Goal: Task Accomplishment & Management: Use online tool/utility

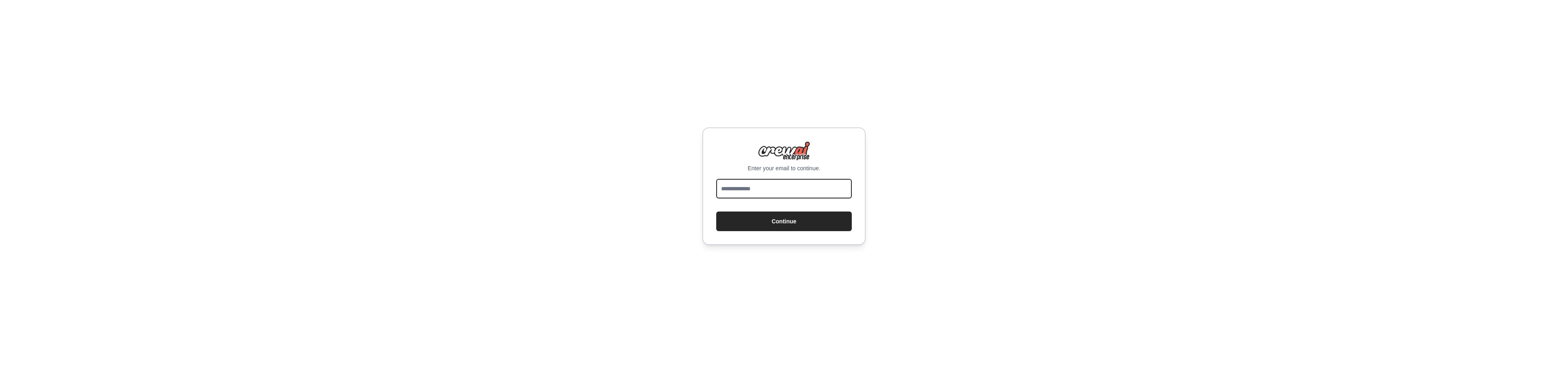
drag, startPoint x: 794, startPoint y: 195, endPoint x: 795, endPoint y: 184, distance: 11.0
click at [794, 195] on input "email" at bounding box center [784, 189] width 136 height 20
click at [795, 184] on input "email" at bounding box center [784, 189] width 136 height 20
type input "**********"
click at [799, 219] on button "Continue" at bounding box center [784, 222] width 136 height 20
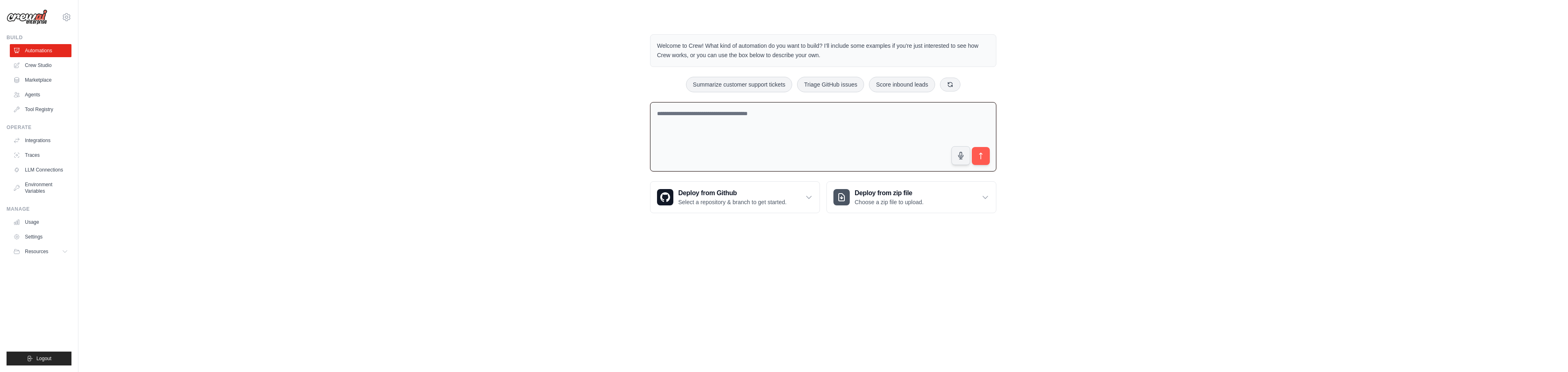
click at [714, 115] on textarea at bounding box center [823, 137] width 346 height 70
type textarea "**********"
click at [767, 144] on textarea "**********" at bounding box center [823, 137] width 346 height 70
click at [57, 106] on link "Tool Registry" at bounding box center [41, 109] width 62 height 13
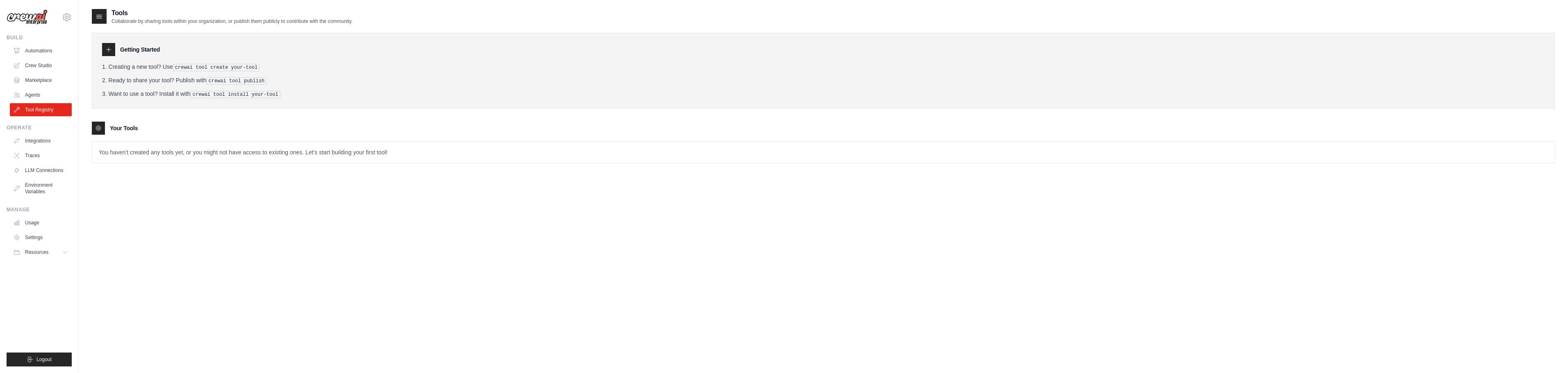
click at [348, 153] on p "You haven't created any tools yet, or you might not have access to existing one…" at bounding box center [823, 152] width 1462 height 21
click at [219, 69] on pre "crewai tool create your-tool" at bounding box center [216, 68] width 87 height 8
click at [223, 79] on pre "crewai tool publish" at bounding box center [237, 81] width 60 height 8
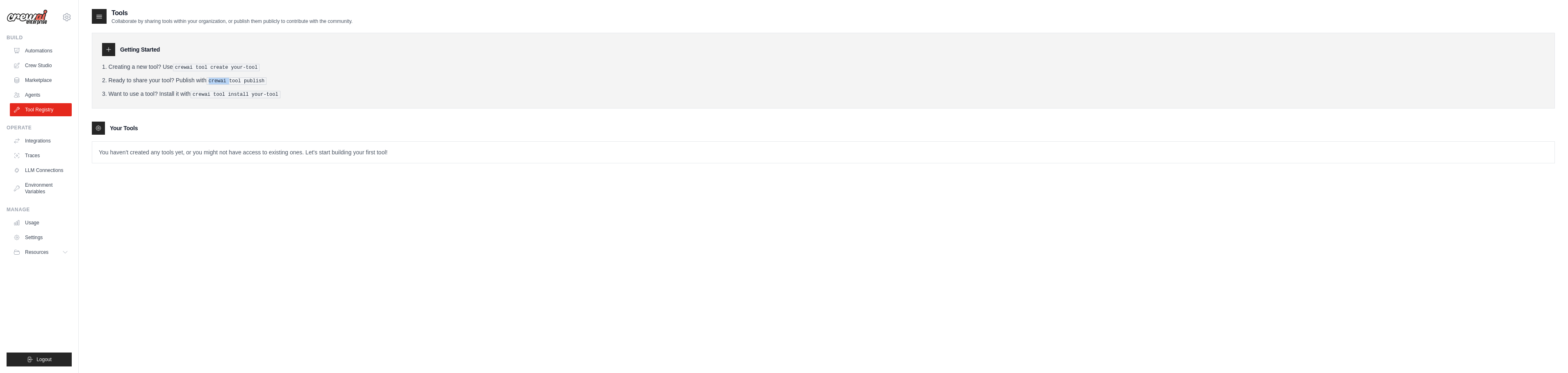
click at [223, 79] on pre "crewai tool publish" at bounding box center [237, 81] width 60 height 8
click at [57, 65] on link "Crew Studio" at bounding box center [41, 65] width 62 height 13
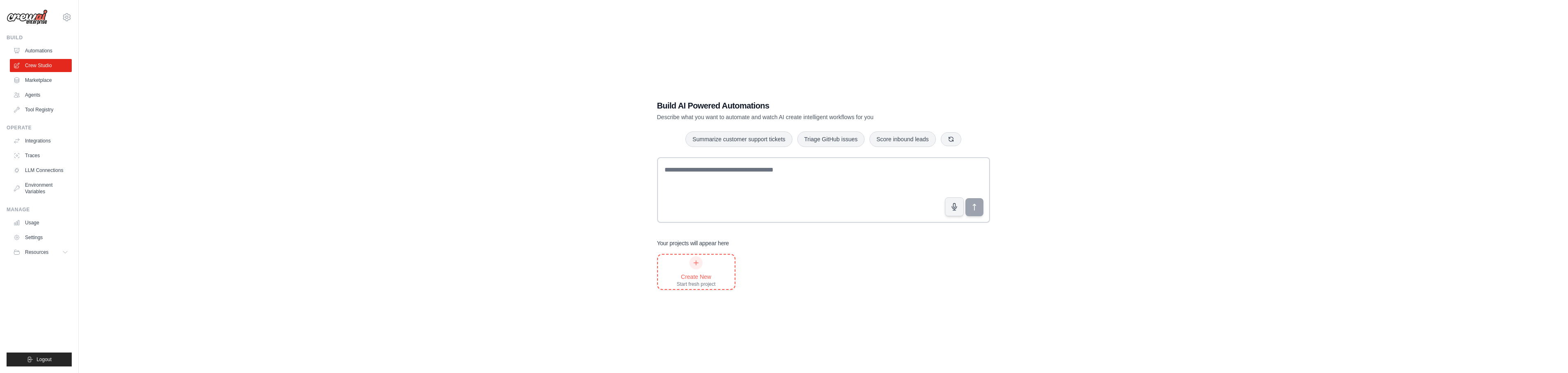
click at [700, 264] on div at bounding box center [696, 262] width 13 height 13
click at [743, 179] on textarea at bounding box center [824, 190] width 333 height 66
paste textarea "**********"
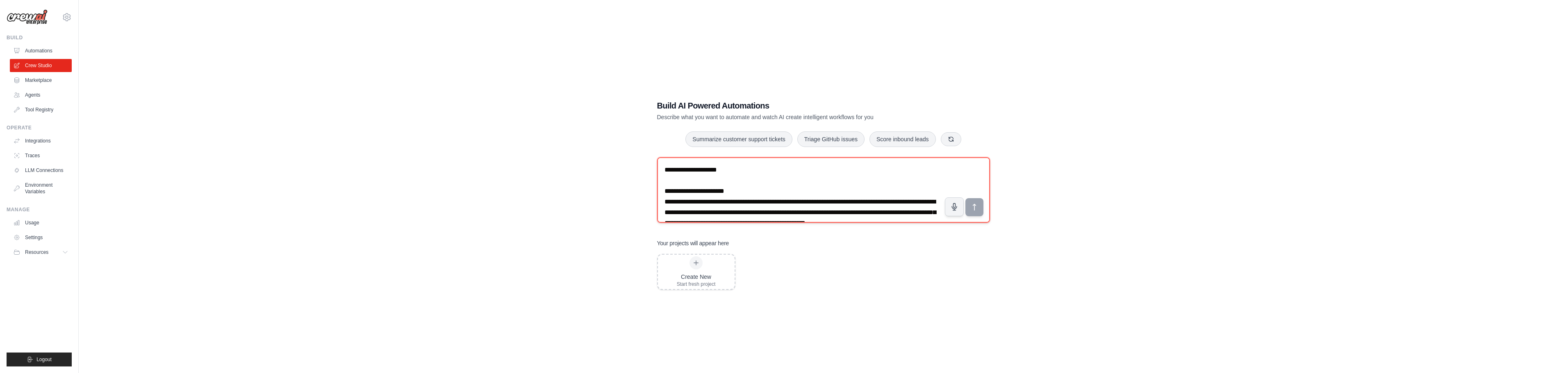
scroll to position [858, 0]
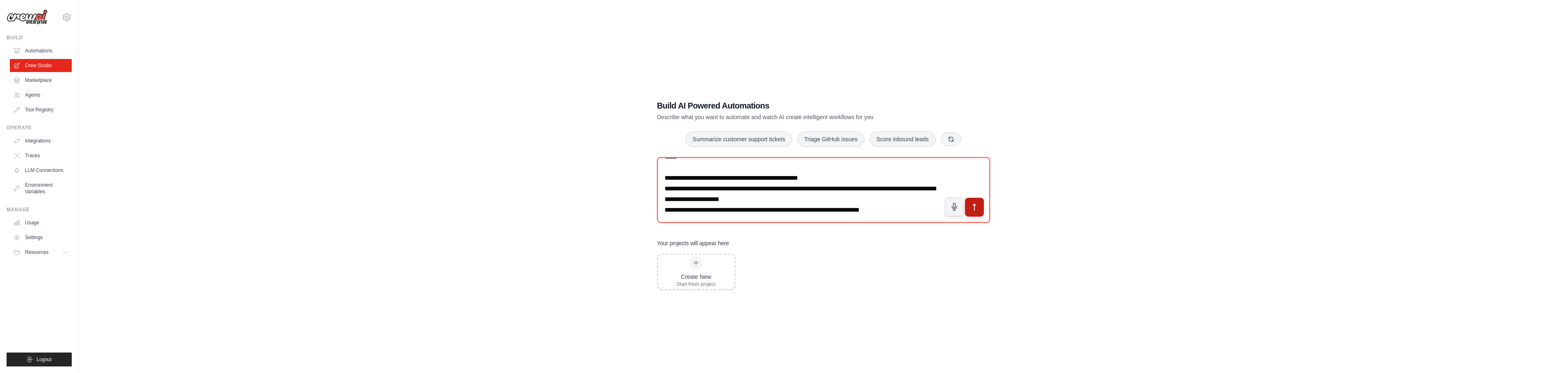
type textarea "**********"
click at [969, 203] on button "submit" at bounding box center [973, 206] width 19 height 19
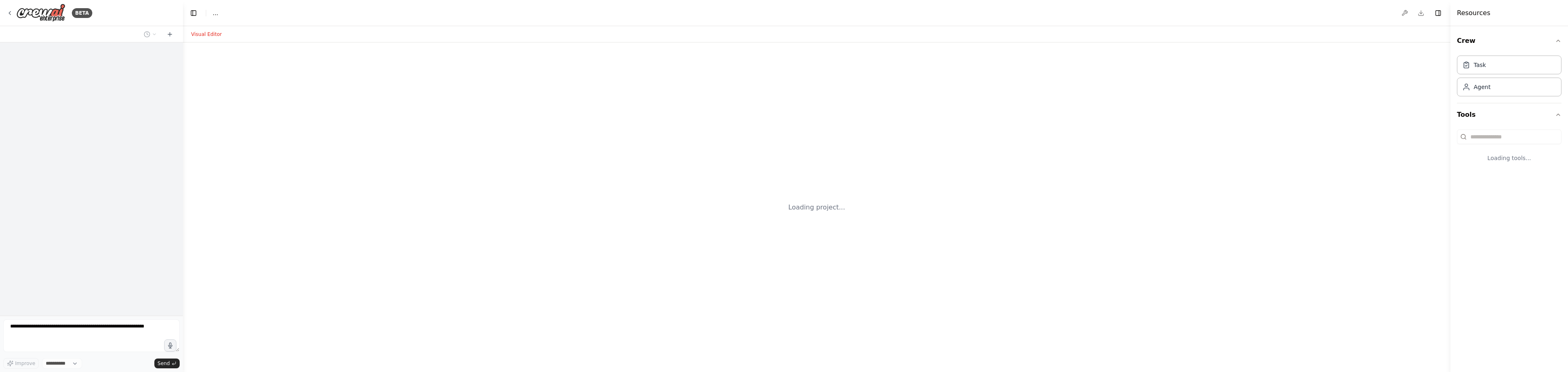
select select "****"
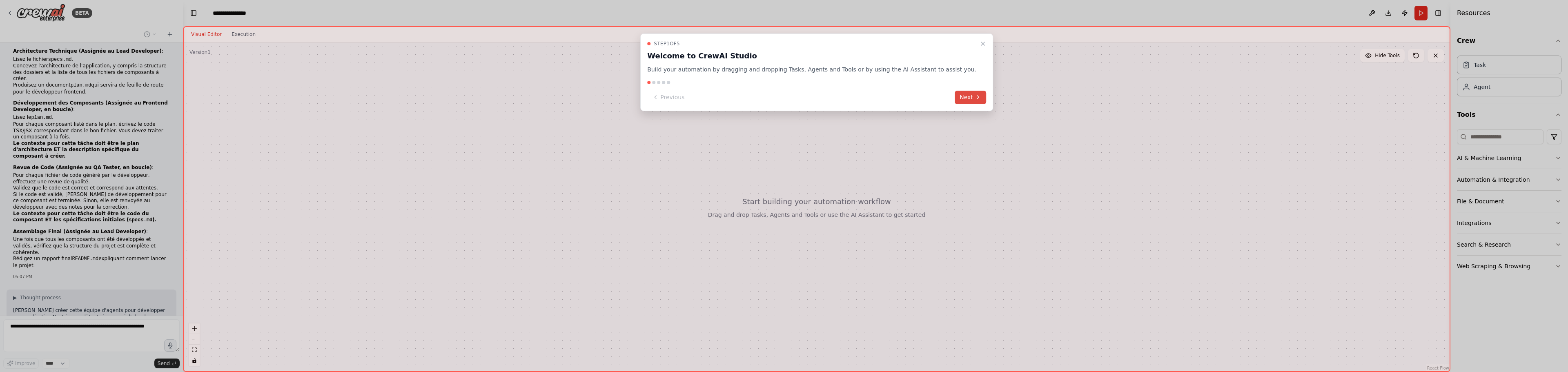
scroll to position [458, 0]
click at [975, 99] on icon at bounding box center [978, 97] width 7 height 7
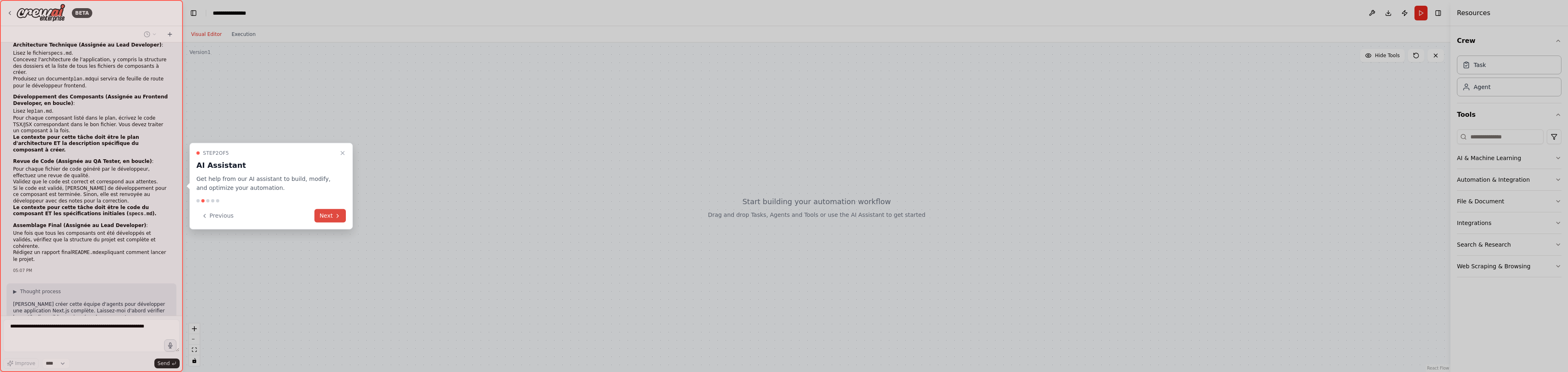
click at [330, 216] on button "Next" at bounding box center [330, 216] width 32 height 14
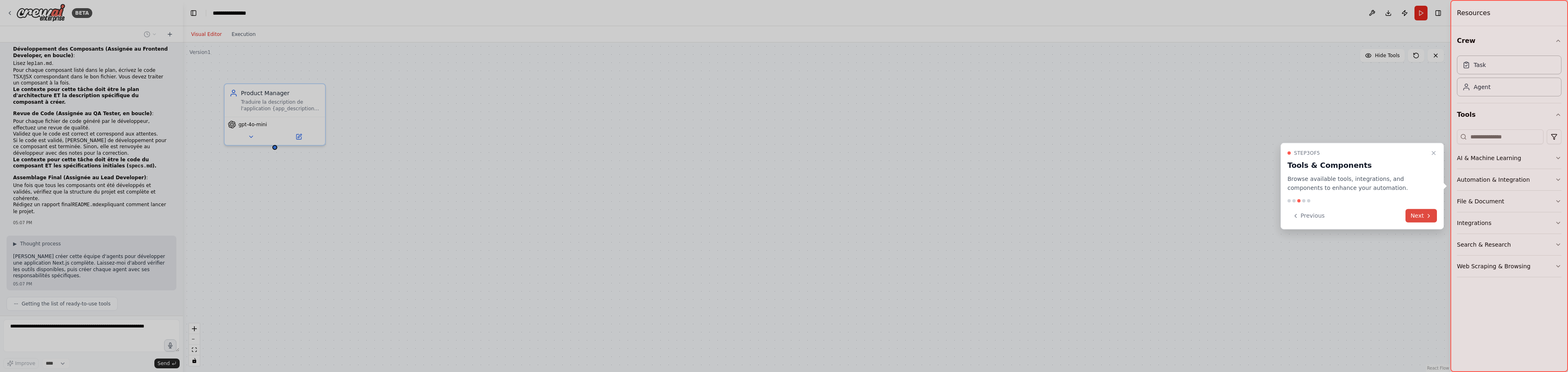
scroll to position [512, 0]
click at [1413, 214] on button "Next" at bounding box center [1422, 216] width 32 height 14
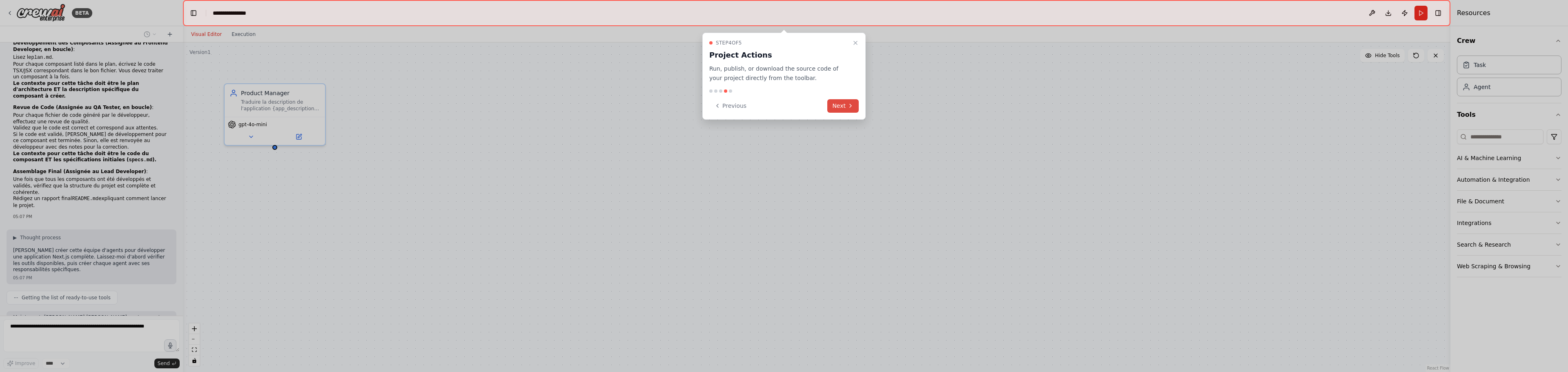
scroll to position [532, 0]
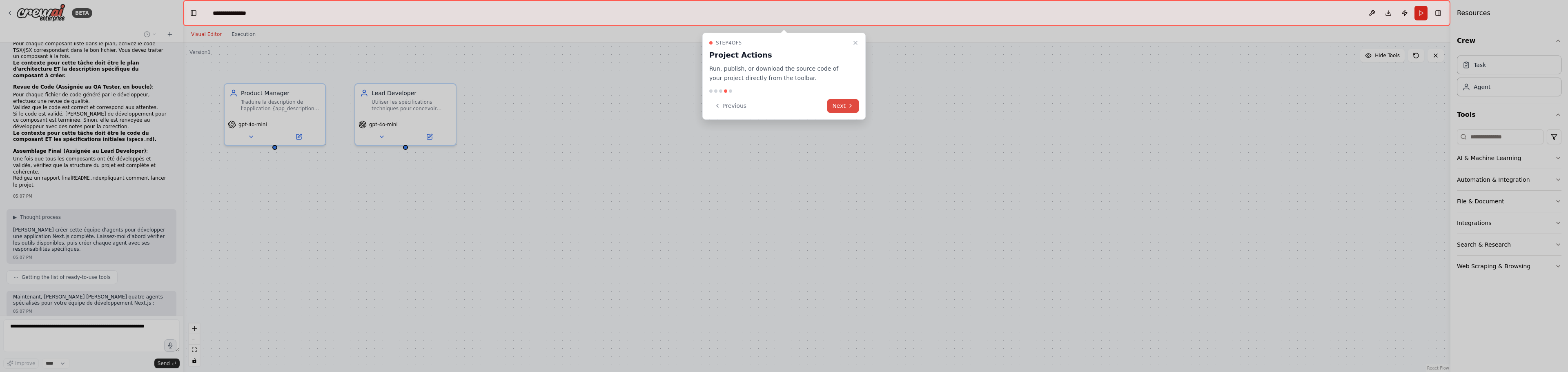
click at [849, 107] on icon at bounding box center [850, 105] width 7 height 7
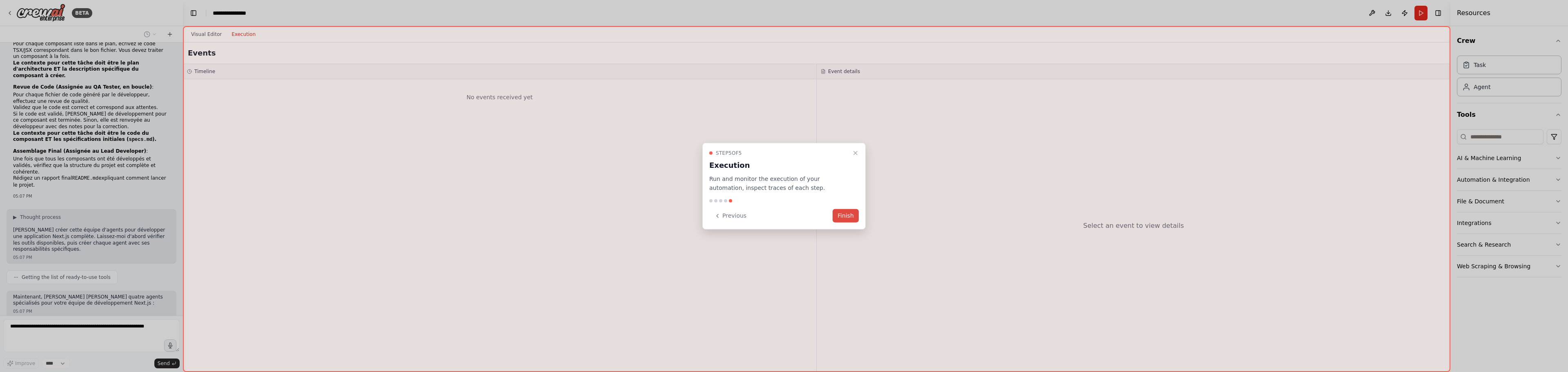
scroll to position [552, 0]
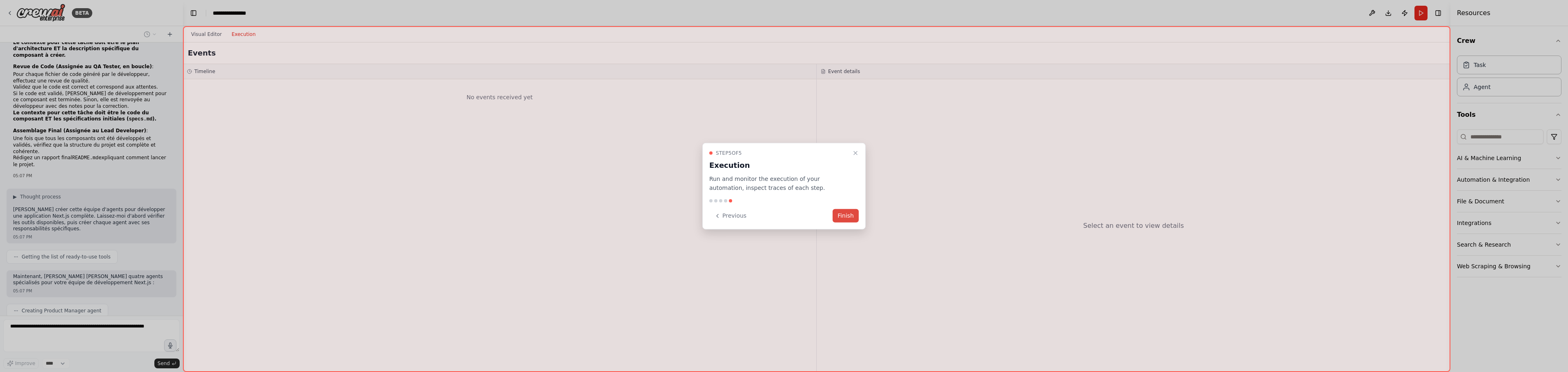
click at [849, 213] on button "Finish" at bounding box center [846, 216] width 26 height 14
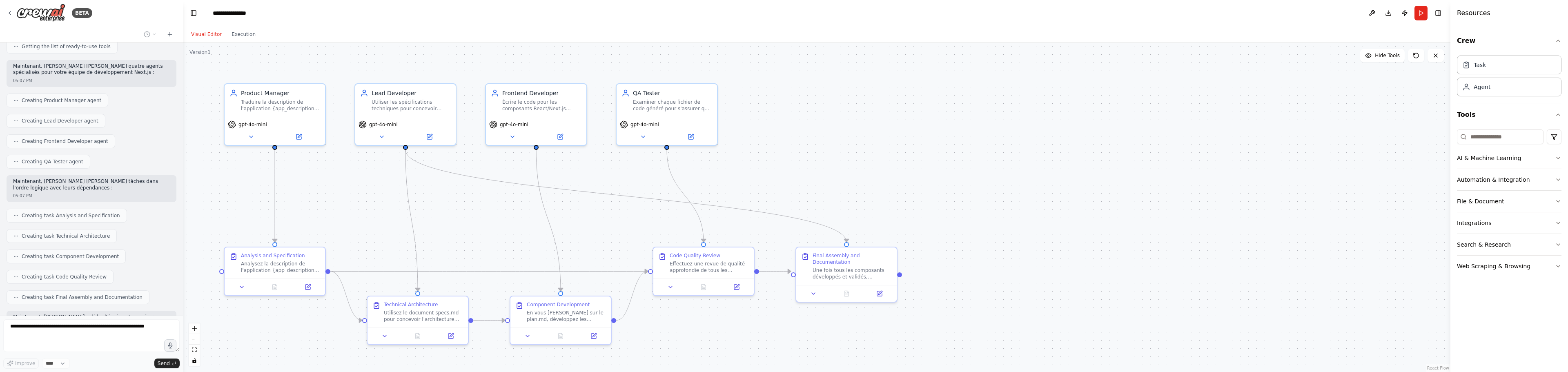
scroll to position [783, 0]
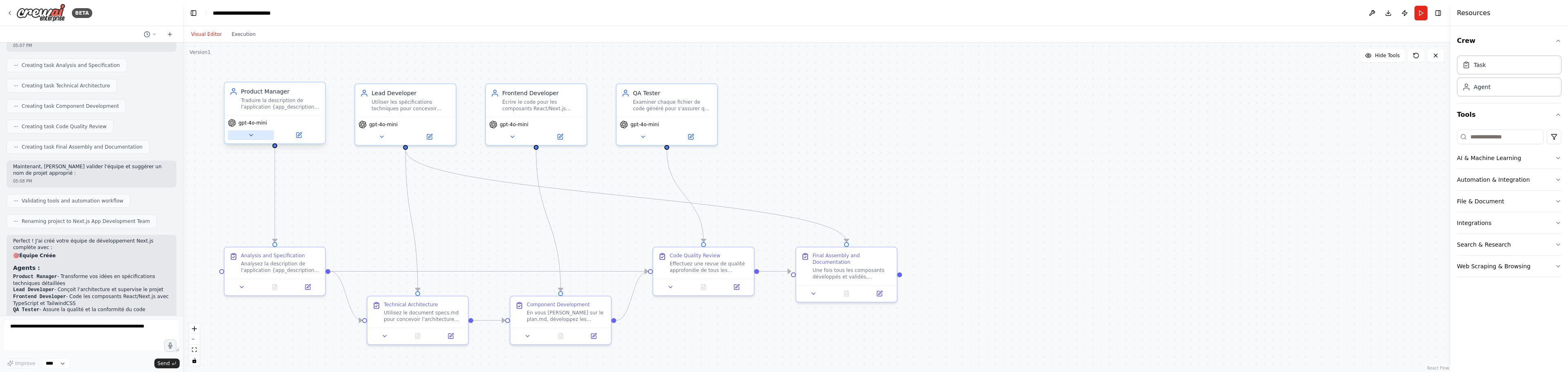
click at [265, 135] on button at bounding box center [250, 135] width 46 height 10
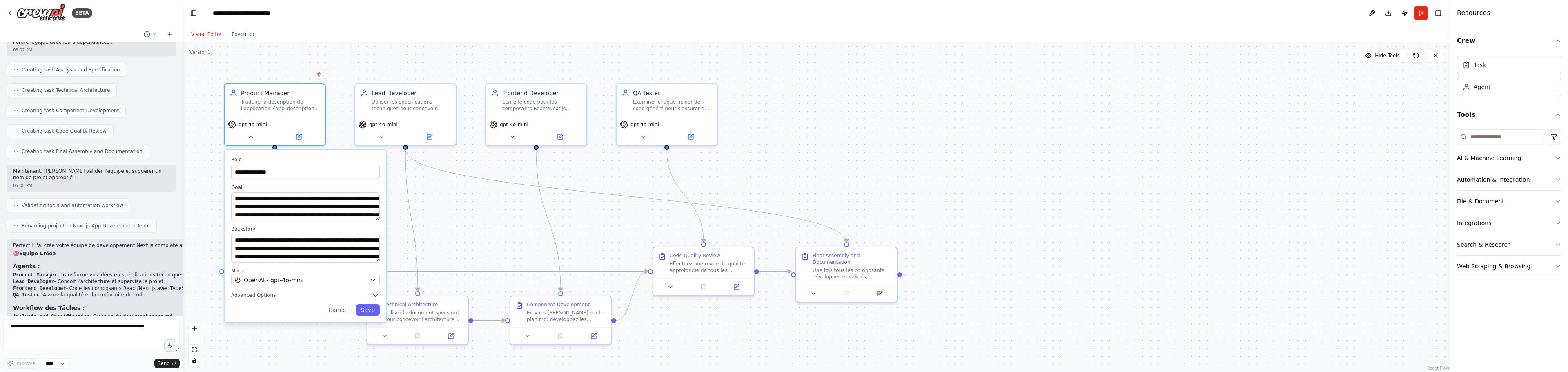
scroll to position [915, 0]
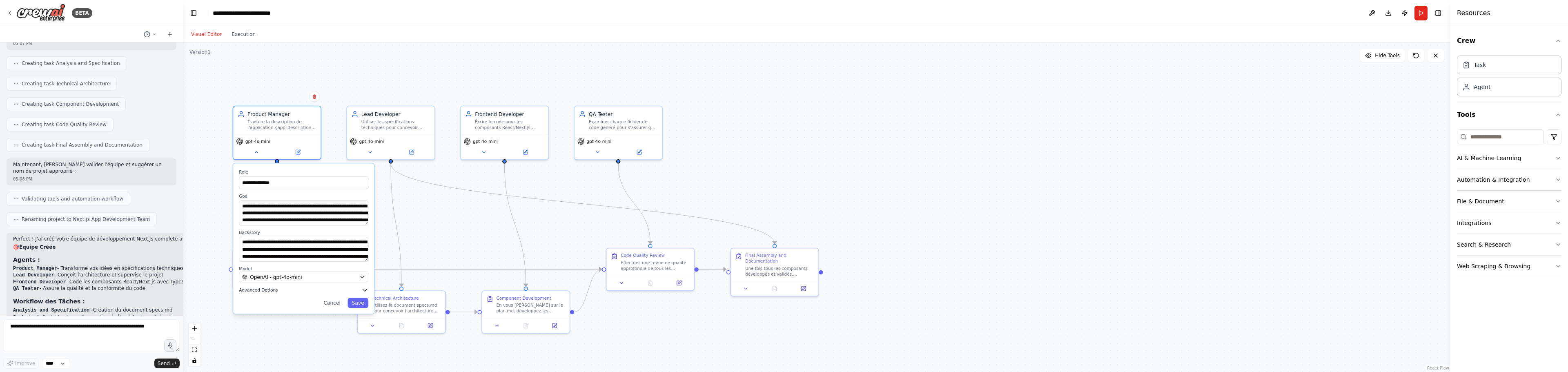
click at [271, 290] on span "Advanced Options" at bounding box center [258, 290] width 39 height 6
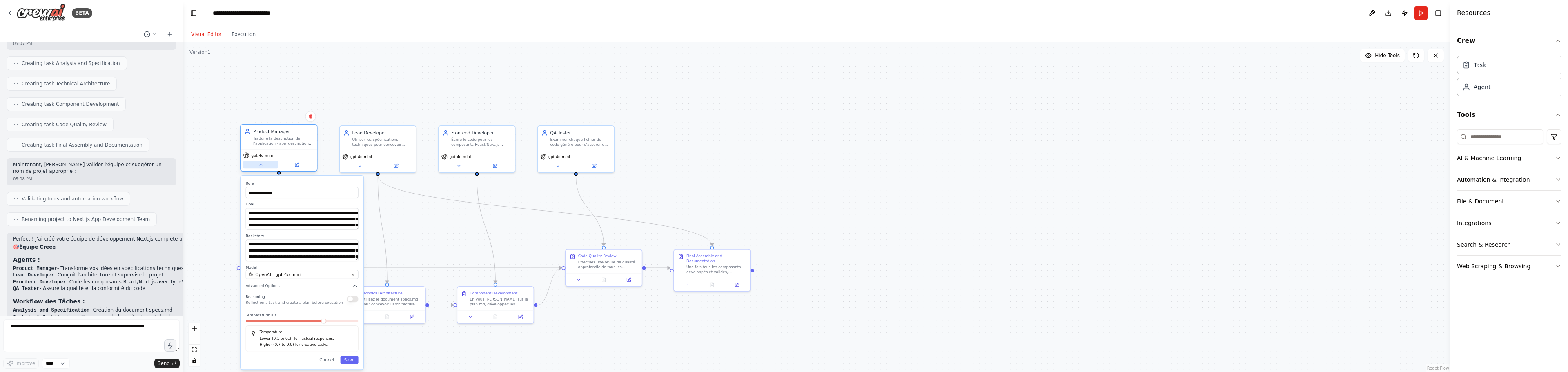
click at [261, 168] on button at bounding box center [261, 165] width 35 height 8
click at [294, 164] on button at bounding box center [297, 165] width 35 height 8
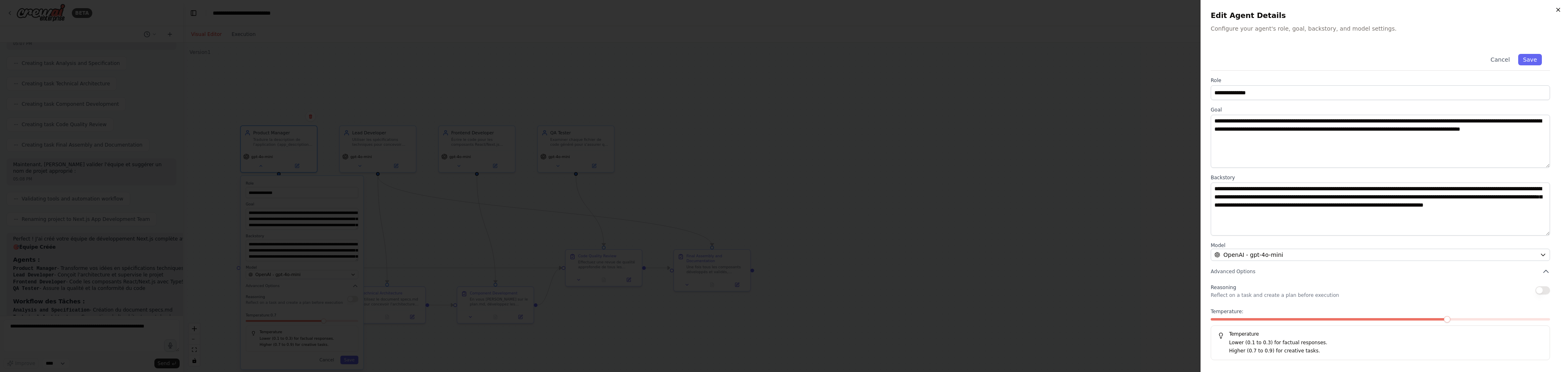
click at [1555, 8] on icon "button" at bounding box center [1558, 10] width 7 height 7
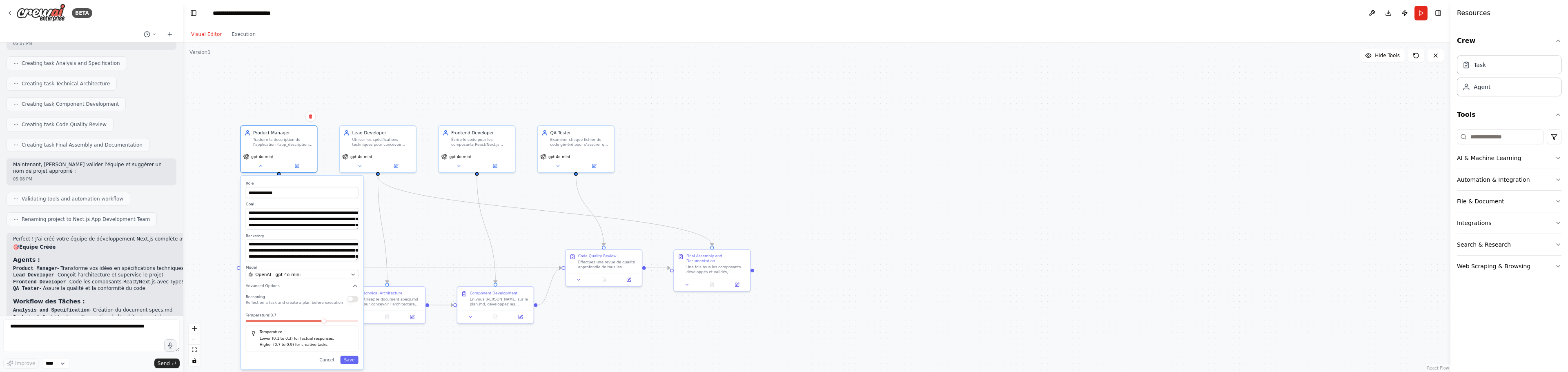
click at [445, 232] on div "**********" at bounding box center [817, 207] width 1268 height 330
click at [256, 162] on button at bounding box center [261, 165] width 35 height 8
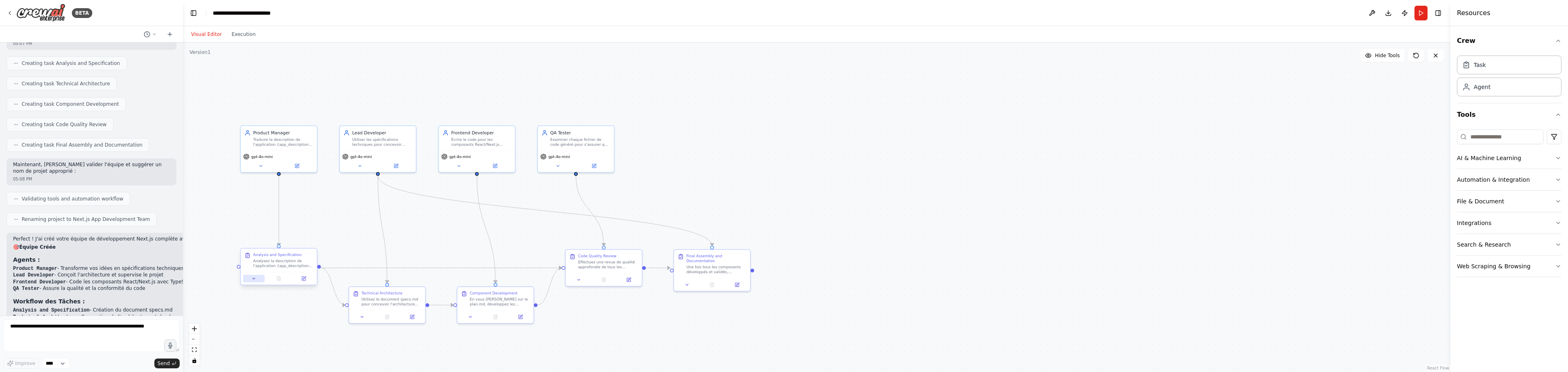
click at [256, 280] on icon at bounding box center [254, 279] width 5 height 5
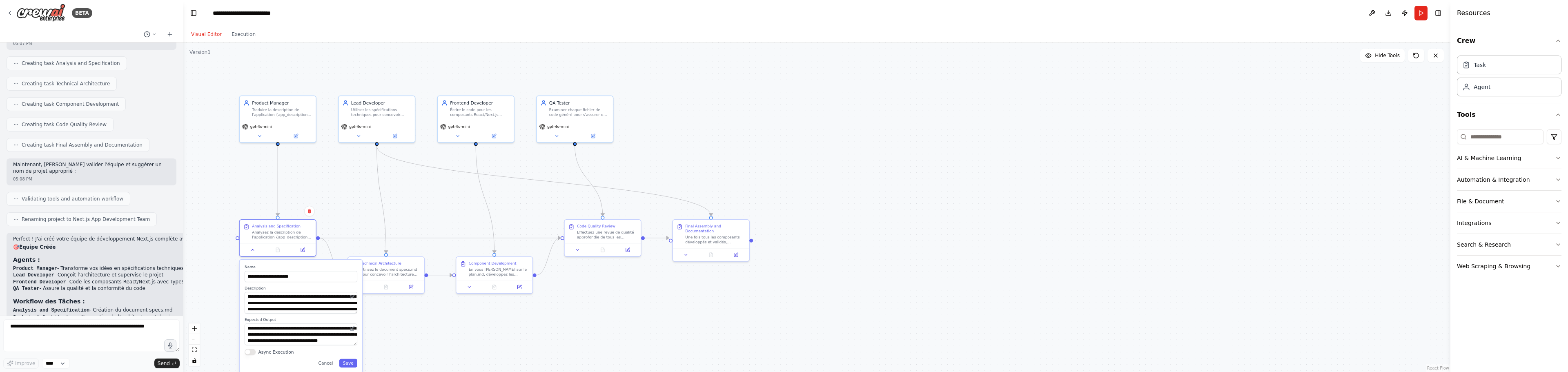
drag, startPoint x: 441, startPoint y: 204, endPoint x: 447, endPoint y: 203, distance: 6.1
click at [447, 203] on div ".deletable-edge-delete-btn { width: 20px; height: 20px; border: 0px solid #ffff…" at bounding box center [817, 207] width 1268 height 330
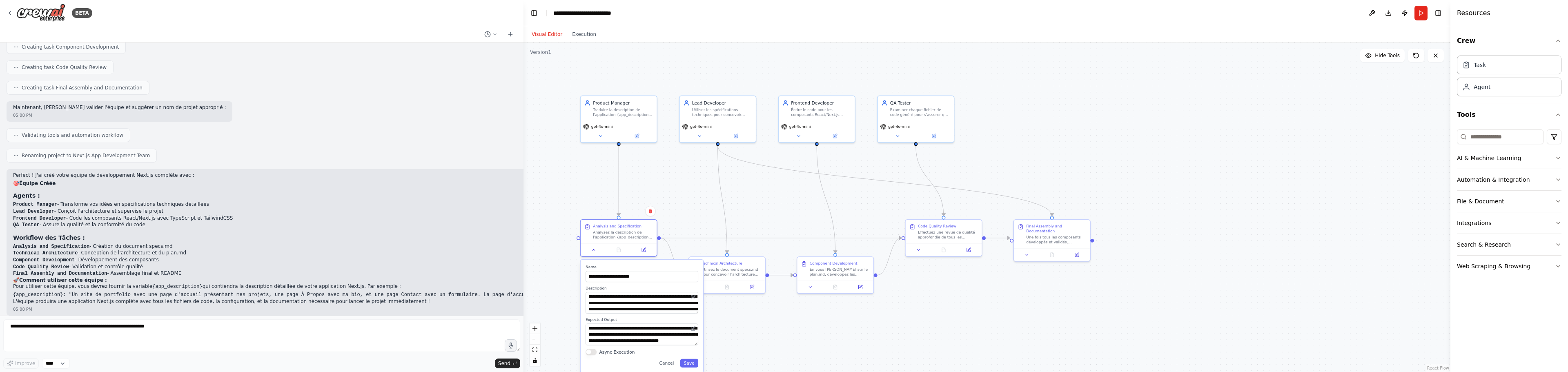
scroll to position [622, 0]
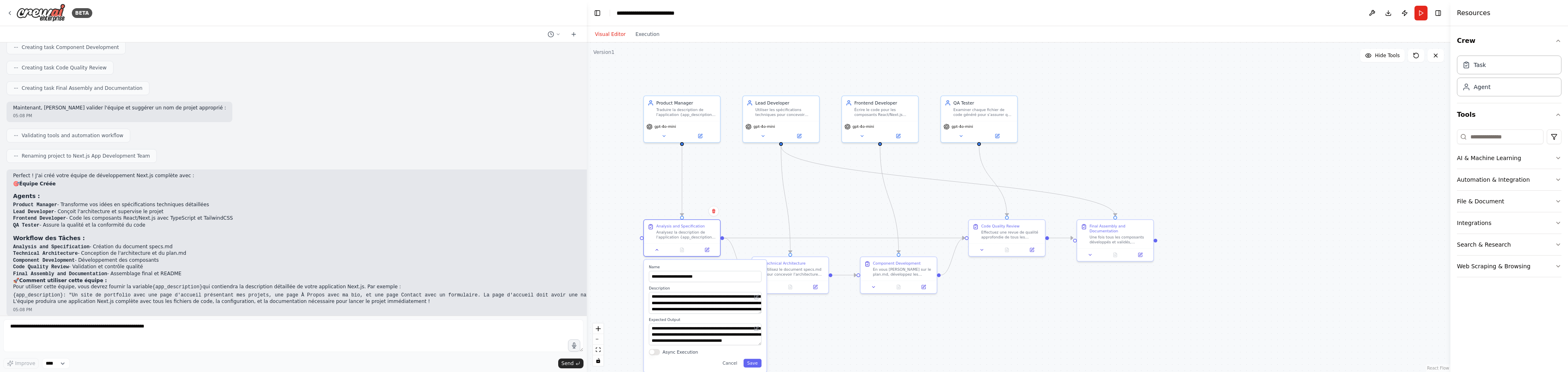
drag, startPoint x: 181, startPoint y: 207, endPoint x: 586, endPoint y: 206, distance: 405.0
click at [586, 206] on div "BETA MISSION DE L'ÉQUIPE Objectif Principal : Développer une application Next.j…" at bounding box center [784, 186] width 1568 height 372
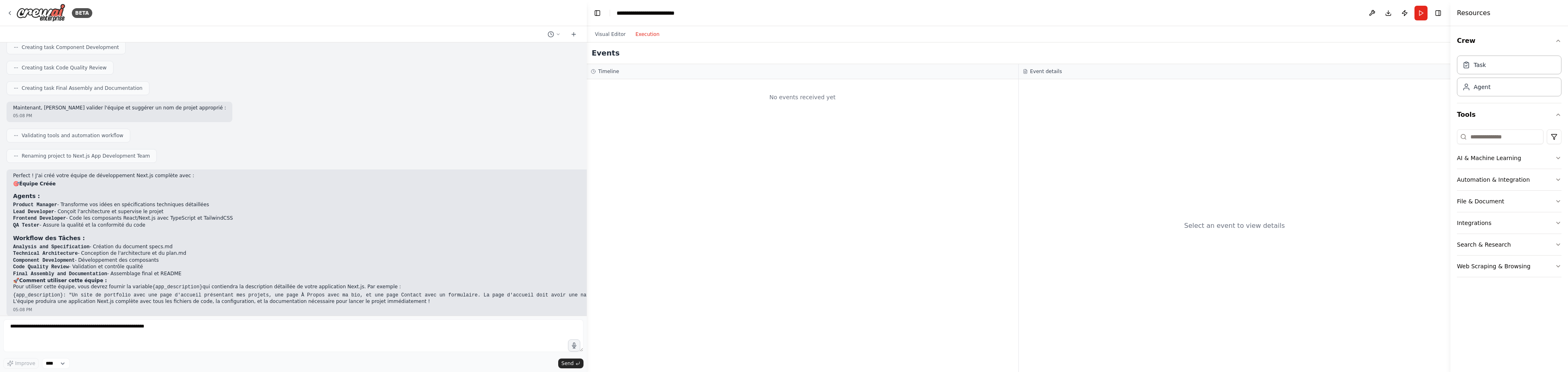
click at [635, 34] on button "Execution" at bounding box center [647, 34] width 34 height 10
click at [727, 104] on div "No events received yet" at bounding box center [803, 97] width 424 height 28
click at [1422, 13] on button "Run" at bounding box center [1421, 14] width 13 height 15
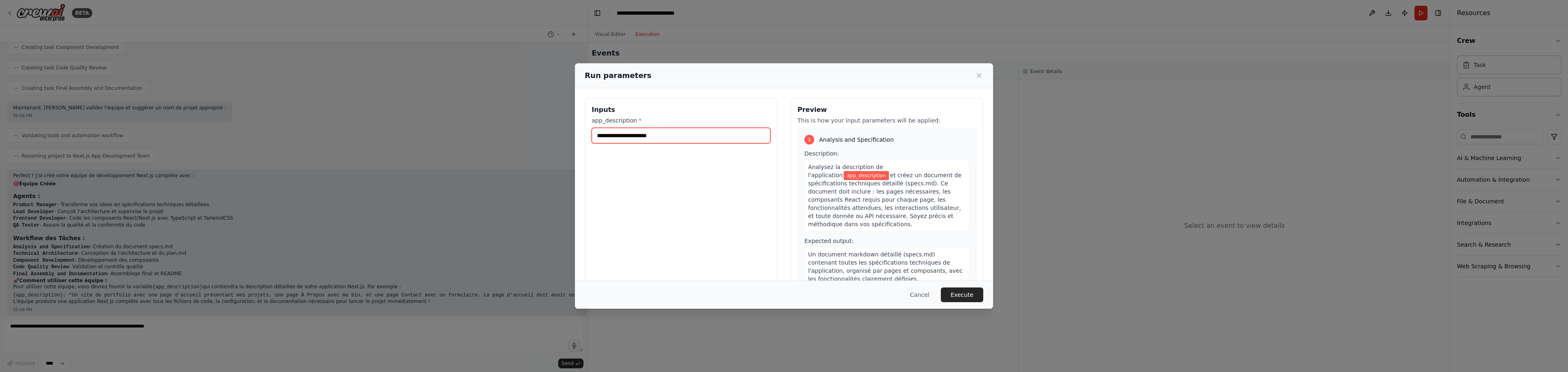
click at [656, 134] on input "app_description *" at bounding box center [681, 135] width 179 height 16
type input "*"
type input "**********"
click at [982, 74] on icon at bounding box center [978, 75] width 8 height 8
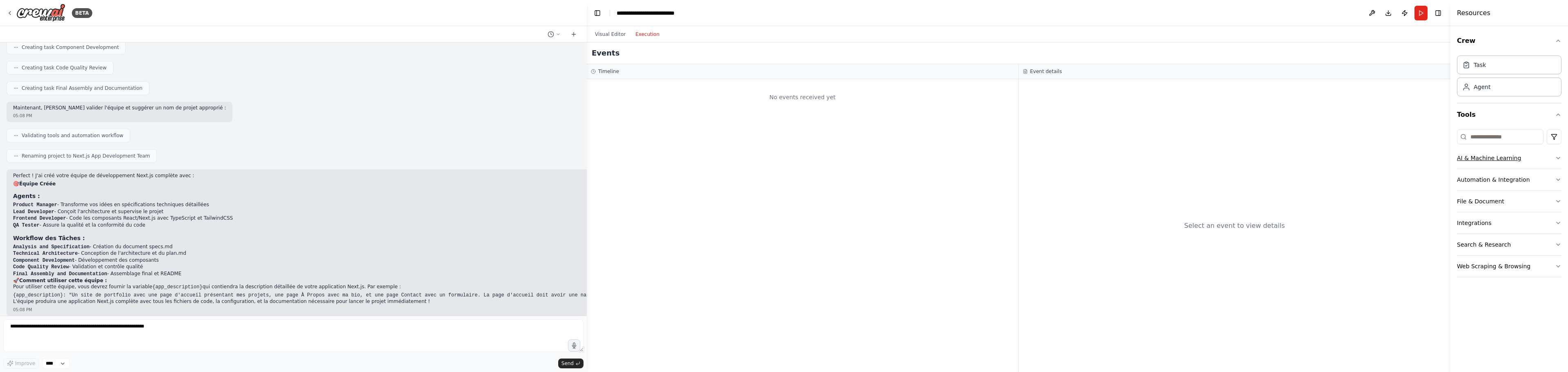
click at [1493, 160] on button "AI & Machine Learning" at bounding box center [1509, 158] width 104 height 21
drag, startPoint x: 611, startPoint y: 27, endPoint x: 611, endPoint y: 34, distance: 7.0
click at [611, 28] on div "Visual Editor Execution" at bounding box center [627, 35] width 74 height 17
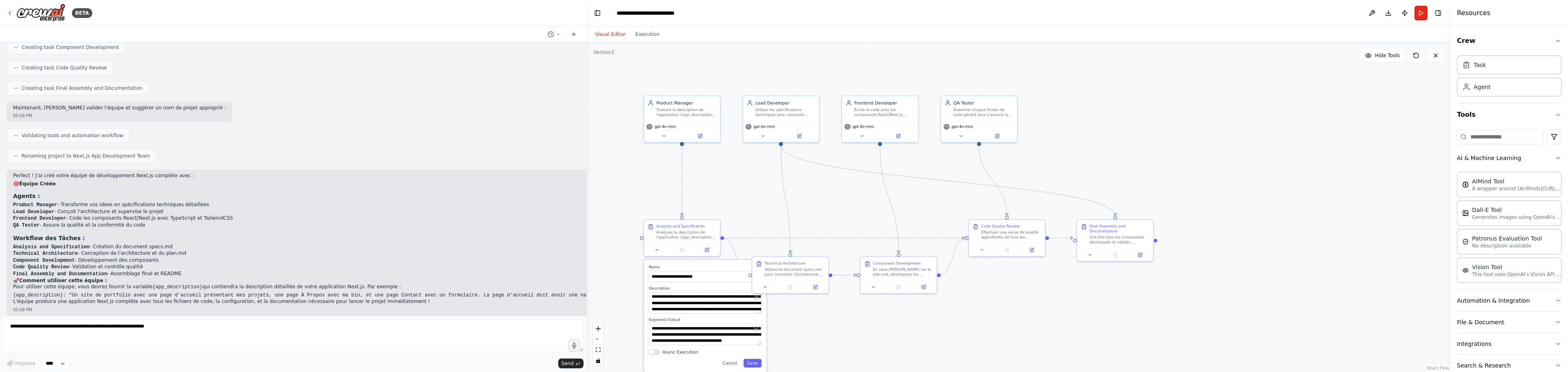
click at [611, 34] on button "Visual Editor" at bounding box center [611, 34] width 41 height 10
drag, startPoint x: 804, startPoint y: 271, endPoint x: 829, endPoint y: 280, distance: 26.6
click at [829, 280] on div "Utilisez le document specs.md pour concevoir l'architecture technique complète …" at bounding box center [822, 277] width 60 height 10
drag, startPoint x: 912, startPoint y: 274, endPoint x: 936, endPoint y: 287, distance: 27.3
click at [936, 287] on div "En vous [PERSON_NAME] sur le plan.md, développez les composants React/Next.js u…" at bounding box center [927, 283] width 60 height 10
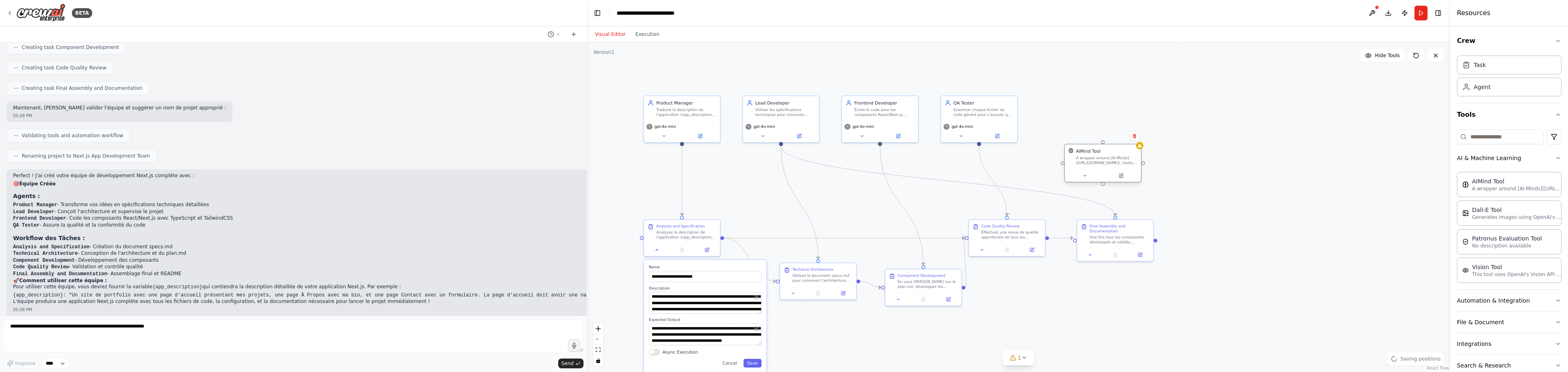
drag, startPoint x: 1226, startPoint y: 186, endPoint x: 1104, endPoint y: 160, distance: 124.7
click at [1104, 160] on div "A wrapper around [AI-Minds]([URL][DOMAIN_NAME]). Useful for when you need answe…" at bounding box center [1107, 160] width 62 height 10
click at [1090, 175] on button at bounding box center [1084, 176] width 35 height 8
click at [979, 144] on div at bounding box center [978, 143] width 4 height 4
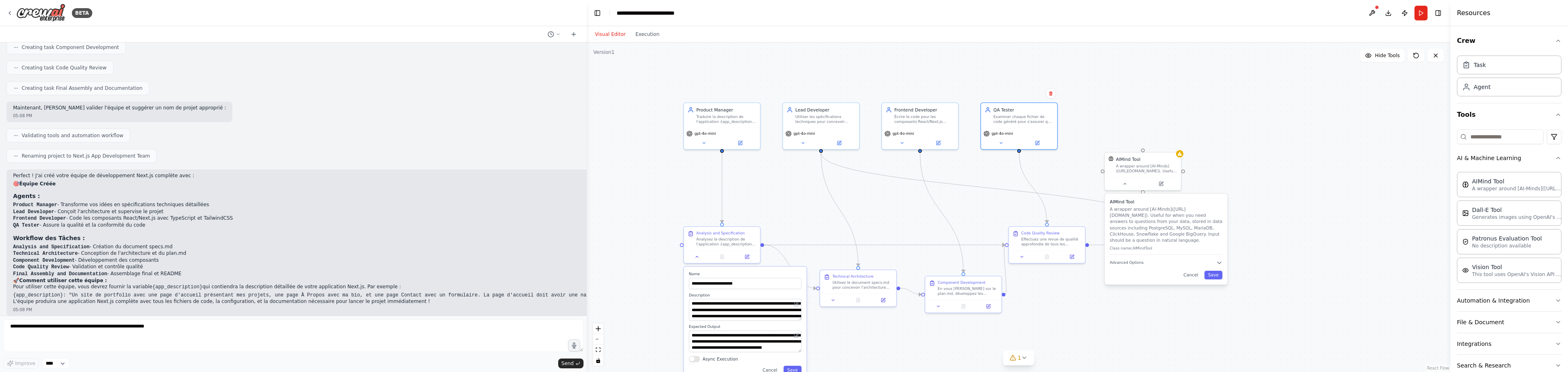
drag, startPoint x: 979, startPoint y: 145, endPoint x: 1004, endPoint y: 146, distance: 25.0
click at [1004, 146] on div ".deletable-edge-delete-btn { width: 20px; height: 20px; border: 0px solid #ffff…" at bounding box center [1018, 207] width 864 height 330
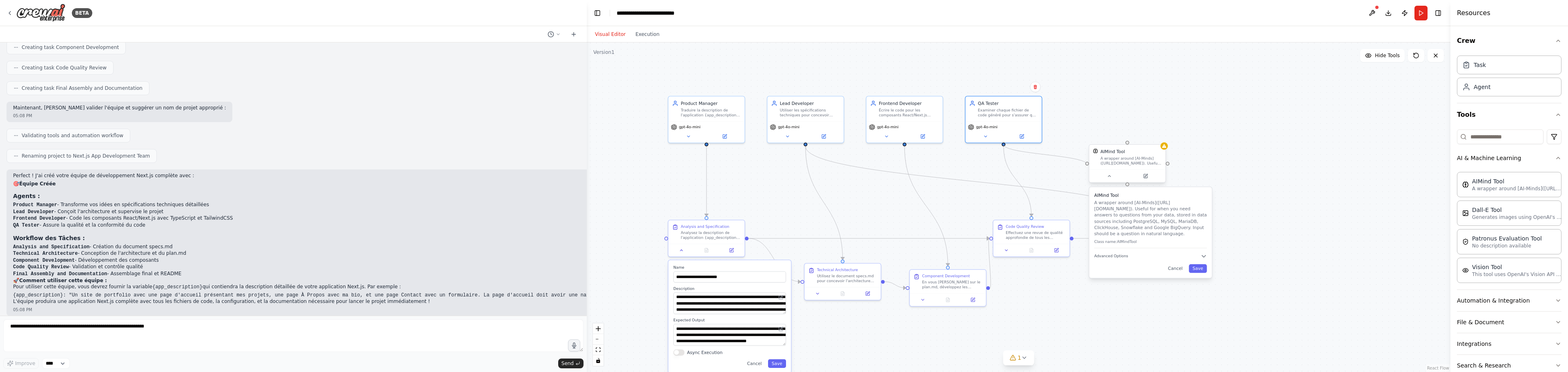
drag, startPoint x: 1003, startPoint y: 144, endPoint x: 1091, endPoint y: 166, distance: 90.7
click at [1091, 166] on div "**********" at bounding box center [964, 189] width 655 height 250
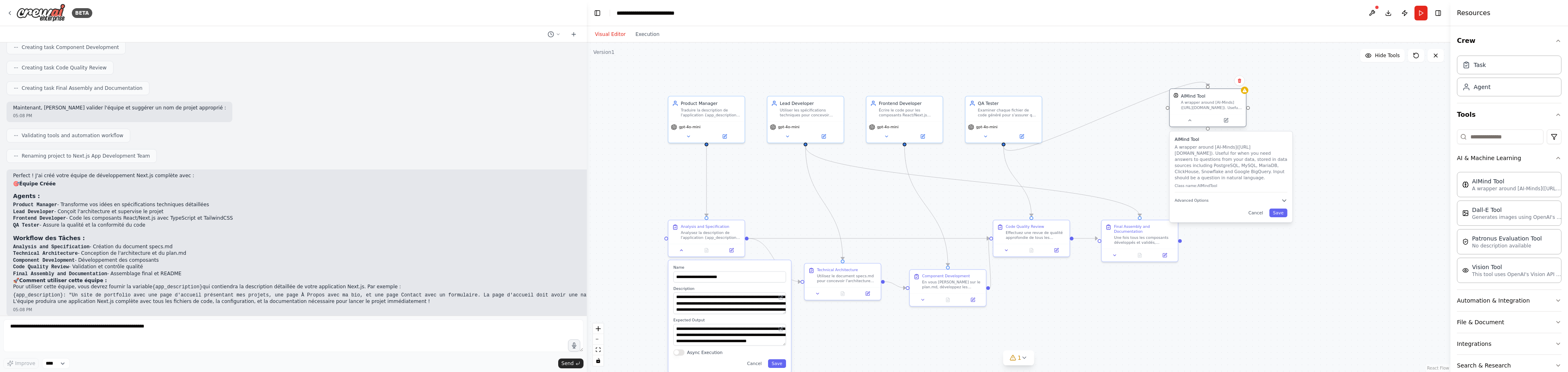
drag, startPoint x: 1117, startPoint y: 160, endPoint x: 1196, endPoint y: 106, distance: 95.7
click at [1196, 106] on div "A wrapper around [AI-Minds]([URL][DOMAIN_NAME]). Useful for when you need answe…" at bounding box center [1212, 104] width 62 height 10
click at [1203, 101] on div "A wrapper around [AI-Minds]([URL][DOMAIN_NAME]). Useful for when you need answe…" at bounding box center [1212, 104] width 62 height 10
click at [1239, 82] on icon at bounding box center [1239, 80] width 3 height 5
click at [1217, 79] on button "Confirm" at bounding box center [1216, 80] width 29 height 10
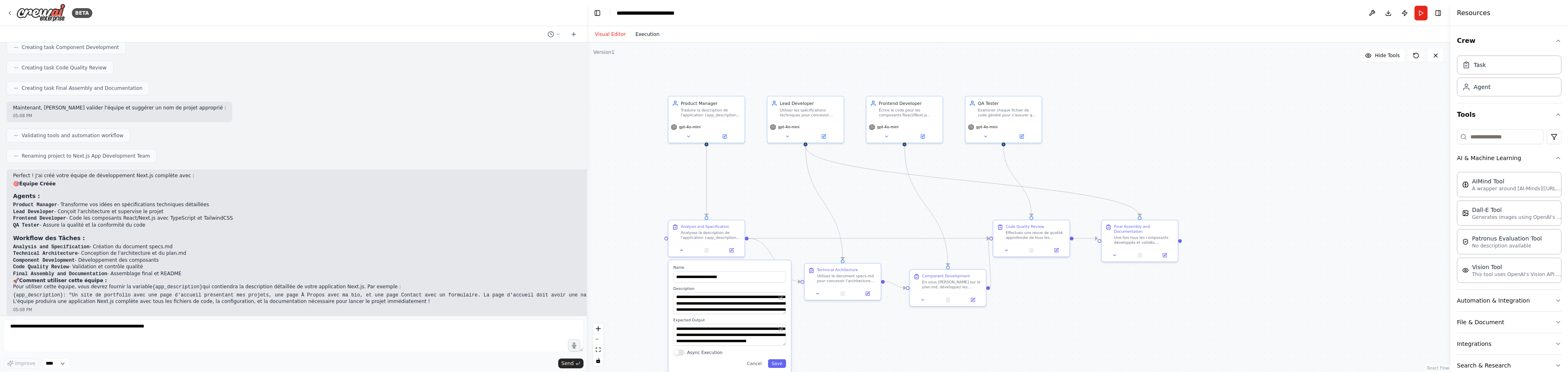
click at [641, 30] on button "Execution" at bounding box center [647, 34] width 34 height 10
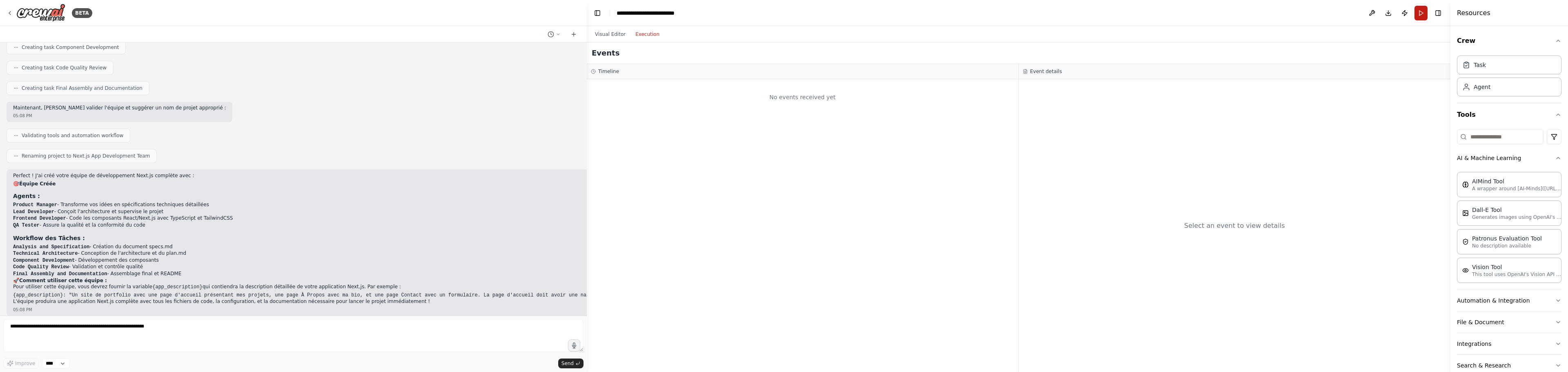
click at [1418, 12] on button "Run" at bounding box center [1421, 14] width 13 height 15
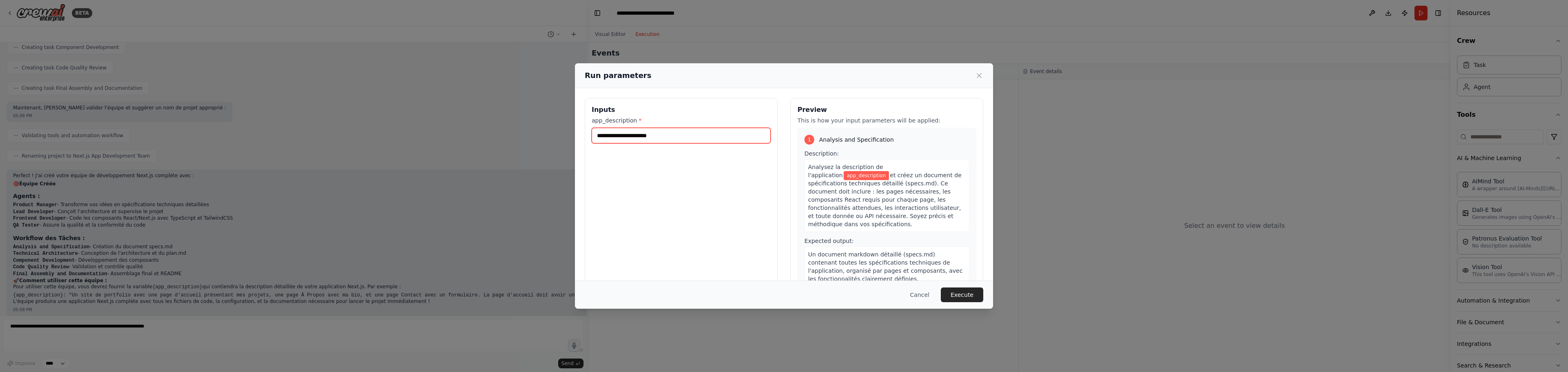
click at [719, 138] on input "app_description *" at bounding box center [681, 135] width 179 height 16
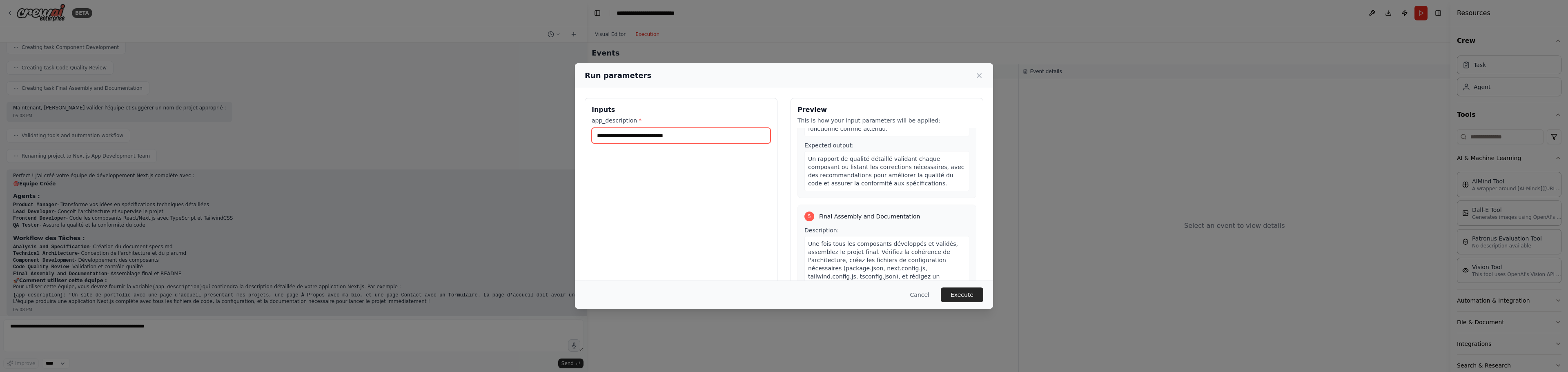
scroll to position [654, 0]
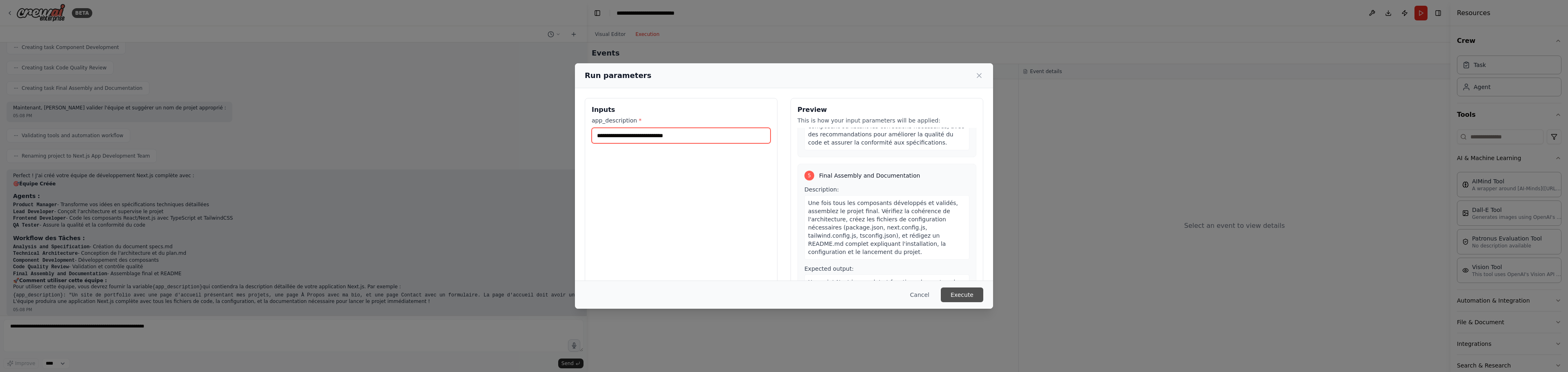
type input "**********"
click at [963, 293] on button "Execute" at bounding box center [962, 295] width 43 height 15
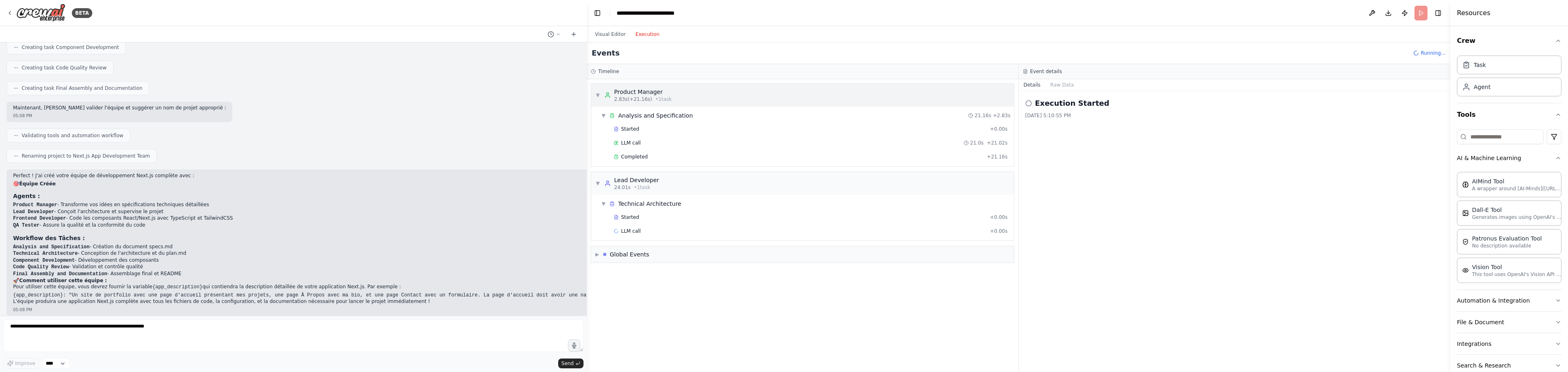
click at [632, 95] on div "Product Manager" at bounding box center [643, 92] width 58 height 8
click at [625, 157] on span "Completed" at bounding box center [634, 156] width 26 height 7
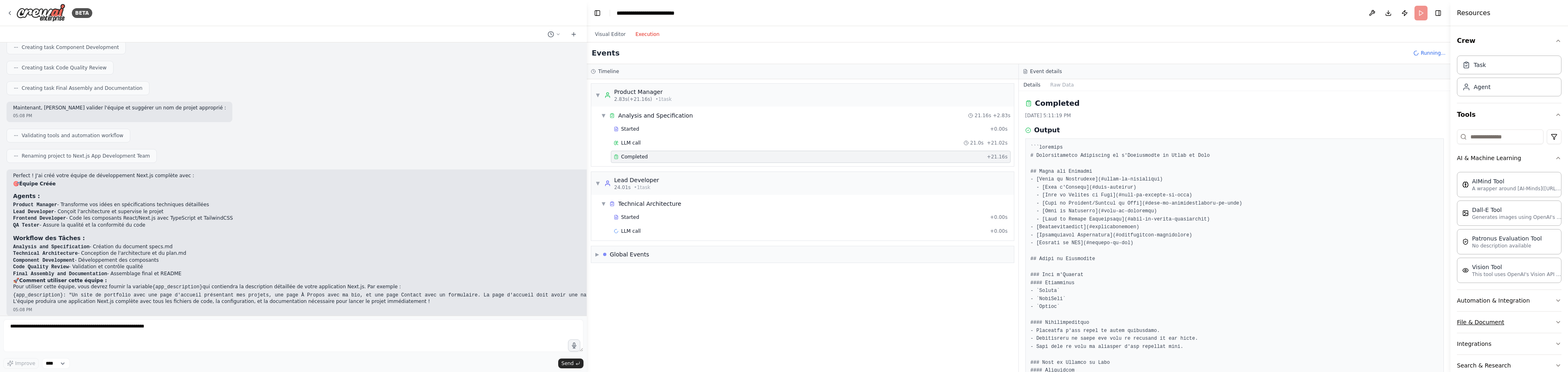
click at [1555, 322] on icon "button" at bounding box center [1558, 322] width 7 height 7
click at [1546, 281] on button "File & Document" at bounding box center [1509, 282] width 104 height 21
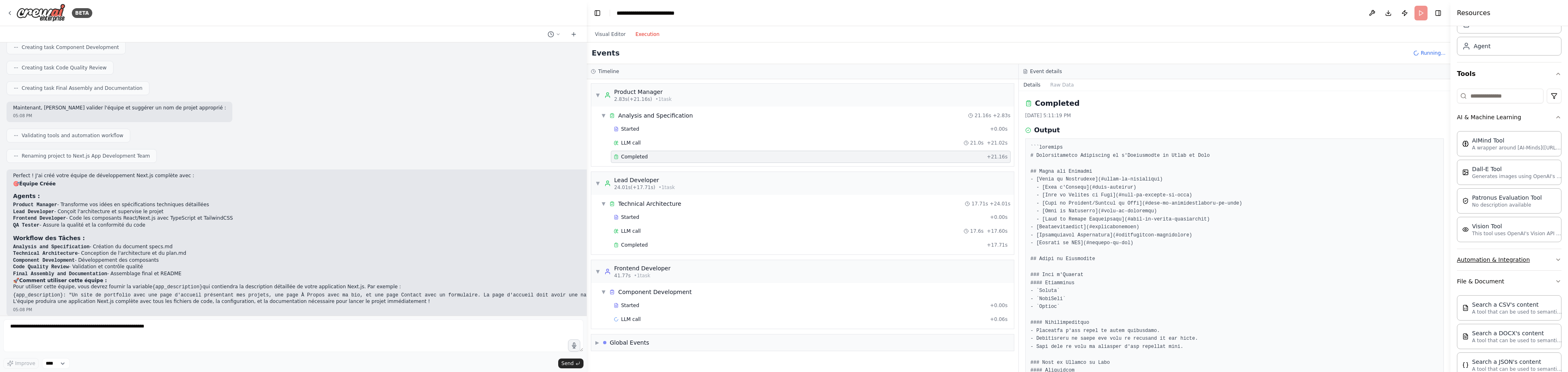
scroll to position [39, 0]
click at [663, 246] on div "Completed" at bounding box center [798, 245] width 370 height 7
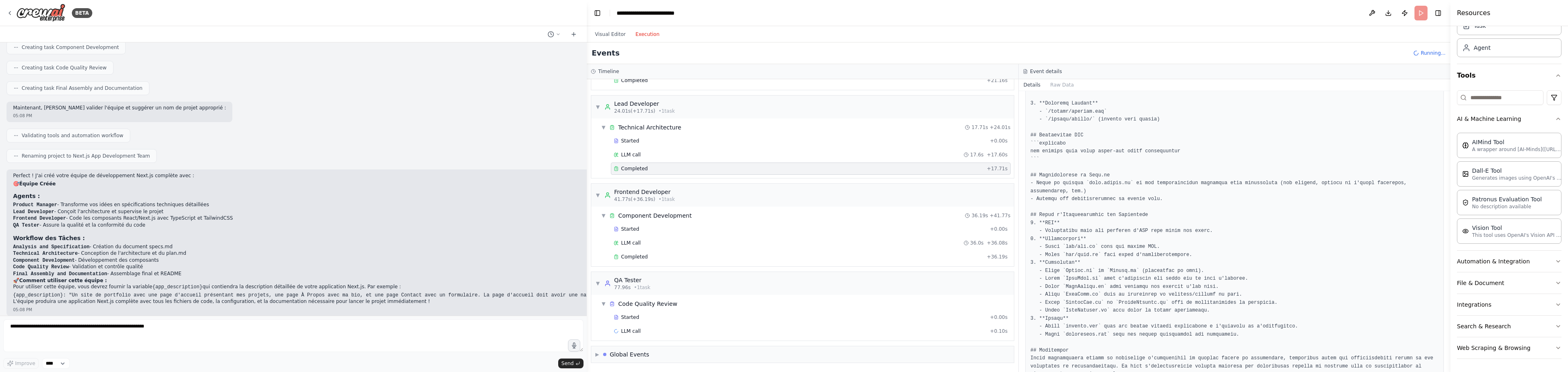
scroll to position [507, 0]
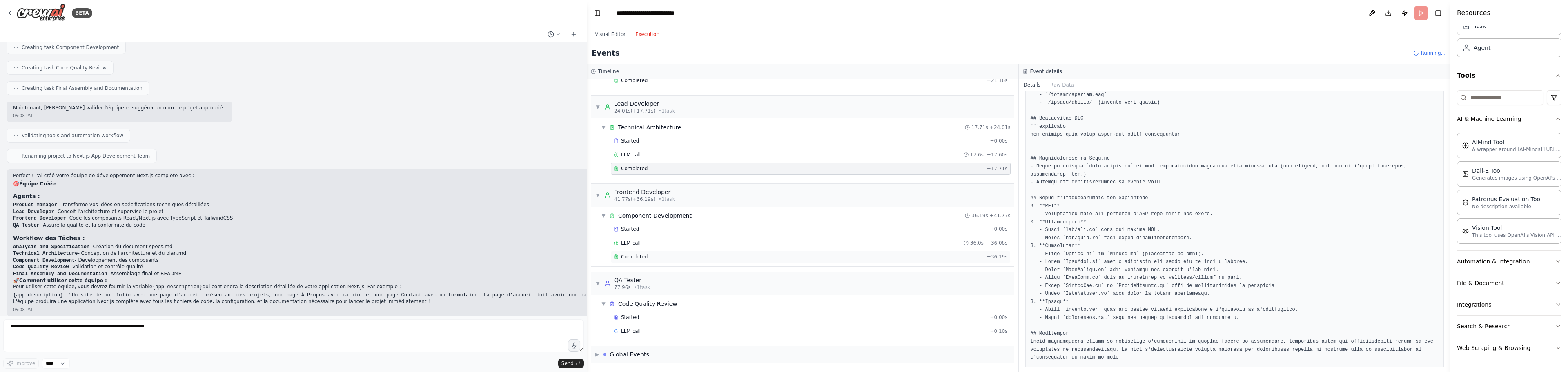
click at [662, 259] on div "Completed" at bounding box center [798, 257] width 370 height 7
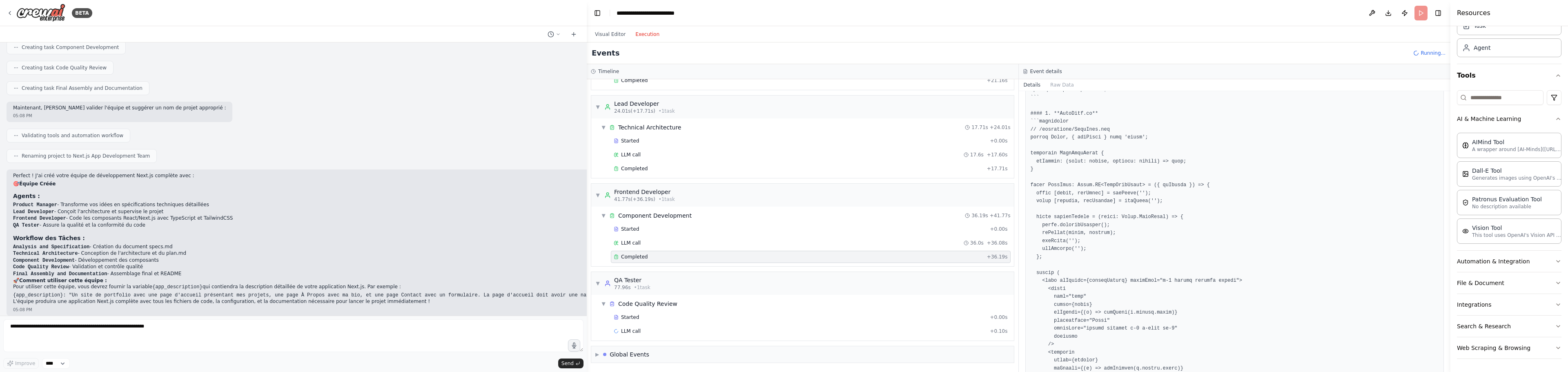
scroll to position [916, 0]
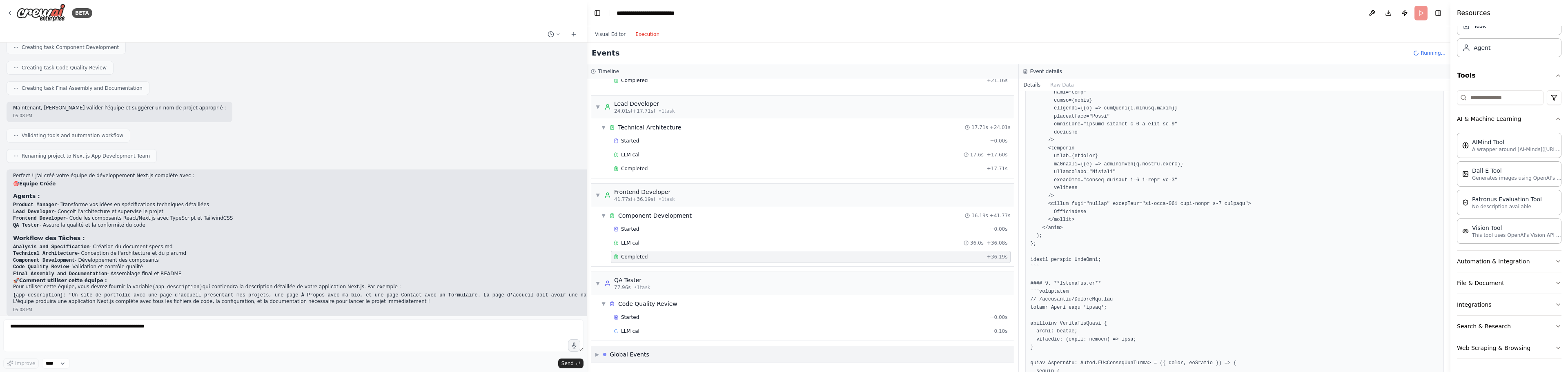
click at [618, 351] on div "Global Events" at bounding box center [629, 355] width 40 height 8
click at [651, 321] on div "▼ Global Events" at bounding box center [802, 322] width 423 height 17
click at [611, 33] on button "Visual Editor" at bounding box center [611, 34] width 41 height 10
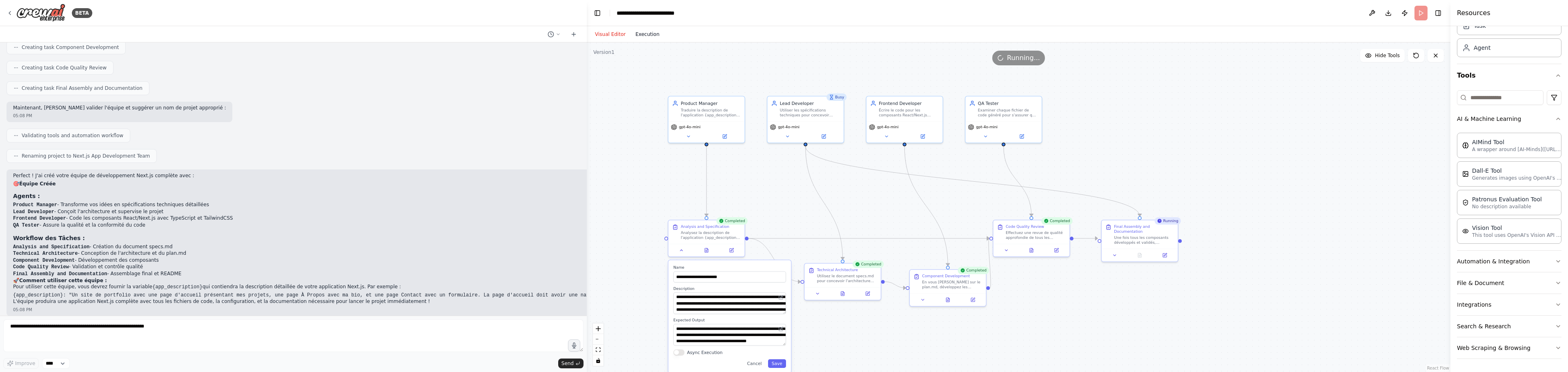
click at [647, 35] on button "Execution" at bounding box center [647, 34] width 34 height 10
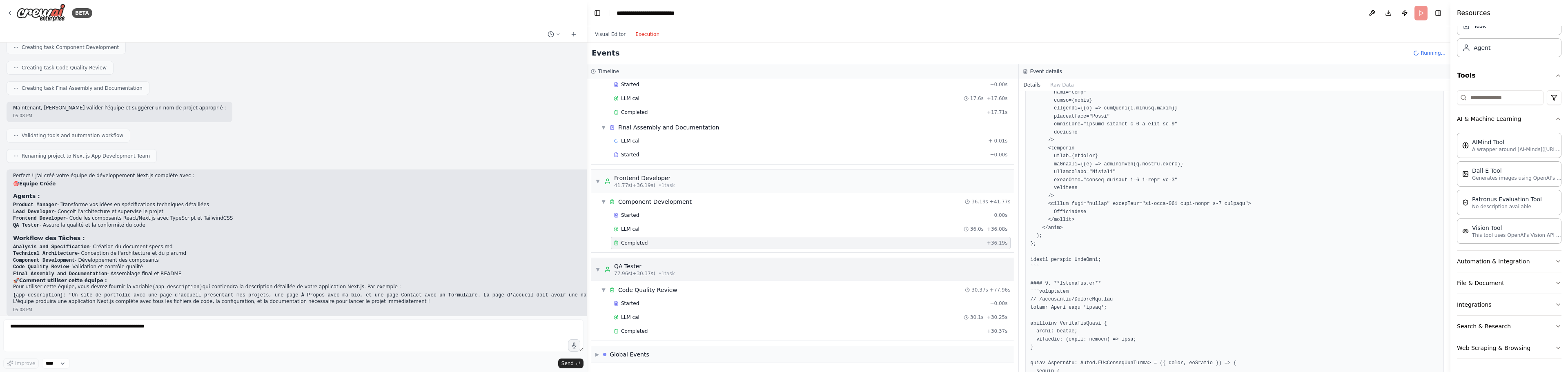
click at [596, 265] on div "▼ QA Tester 77.96s (+30.37s) • 1 task" at bounding box center [635, 270] width 80 height 15
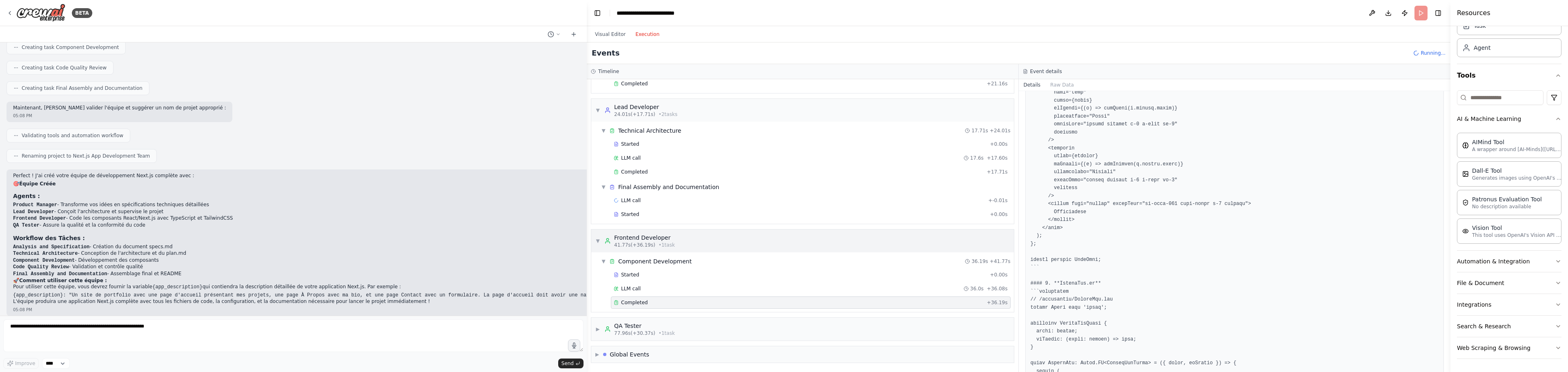
click at [617, 237] on div "Frontend Developer" at bounding box center [644, 237] width 61 height 8
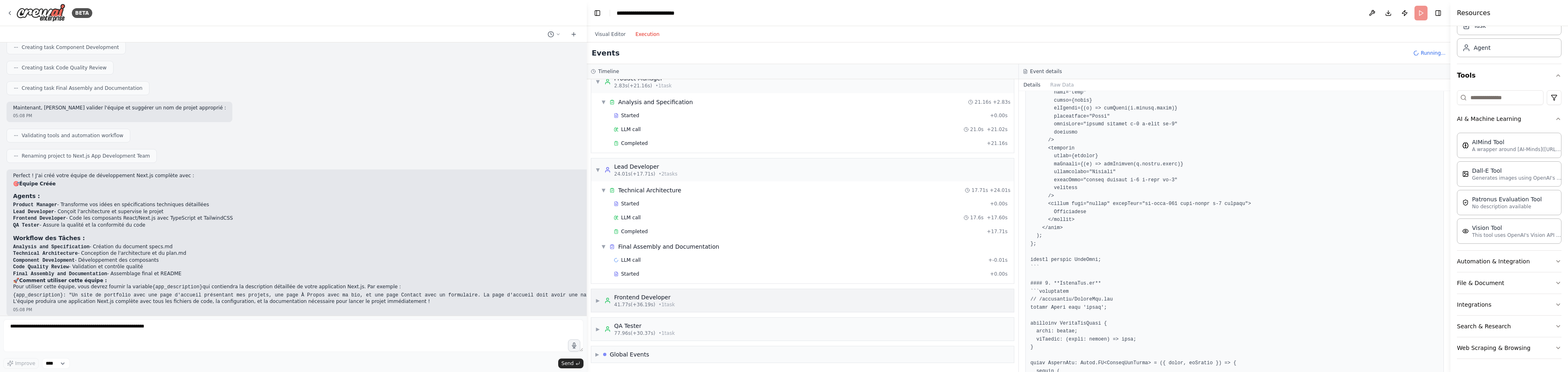
scroll to position [14, 0]
click at [614, 37] on button "Visual Editor" at bounding box center [611, 34] width 41 height 10
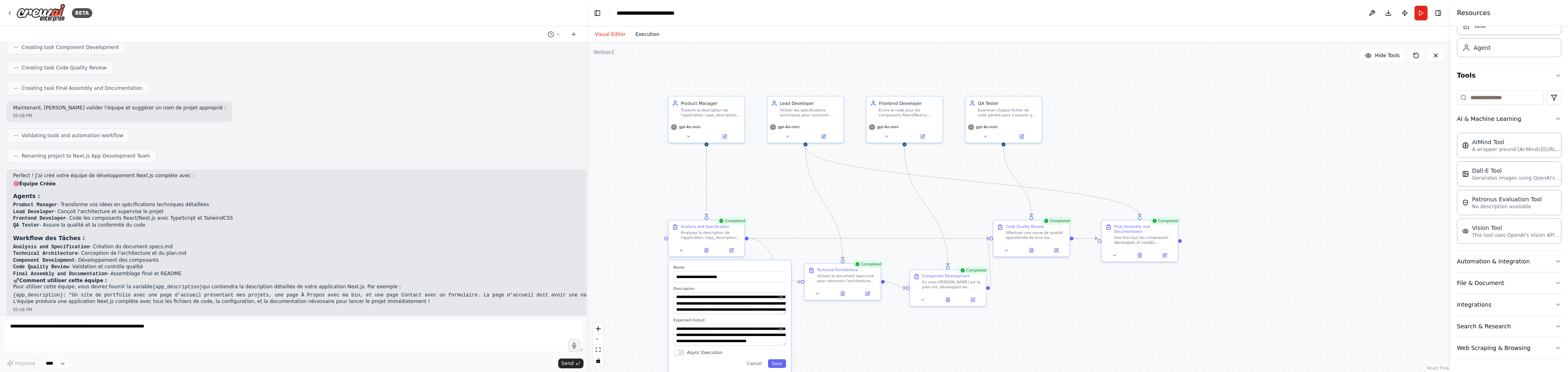
click at [641, 33] on button "Execution" at bounding box center [647, 34] width 34 height 10
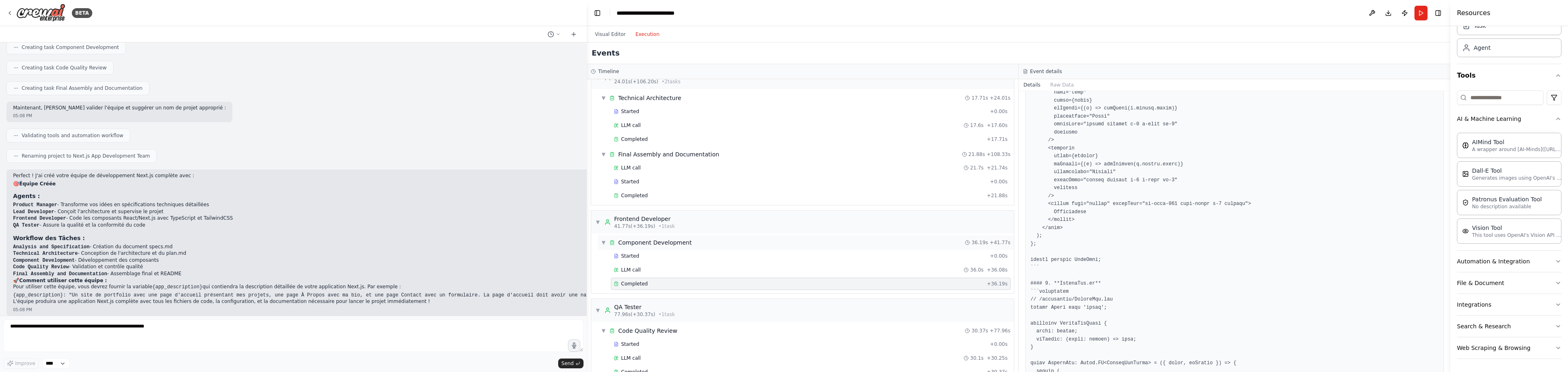
scroll to position [65, 0]
click at [696, 240] on div "Completed" at bounding box center [798, 236] width 370 height 7
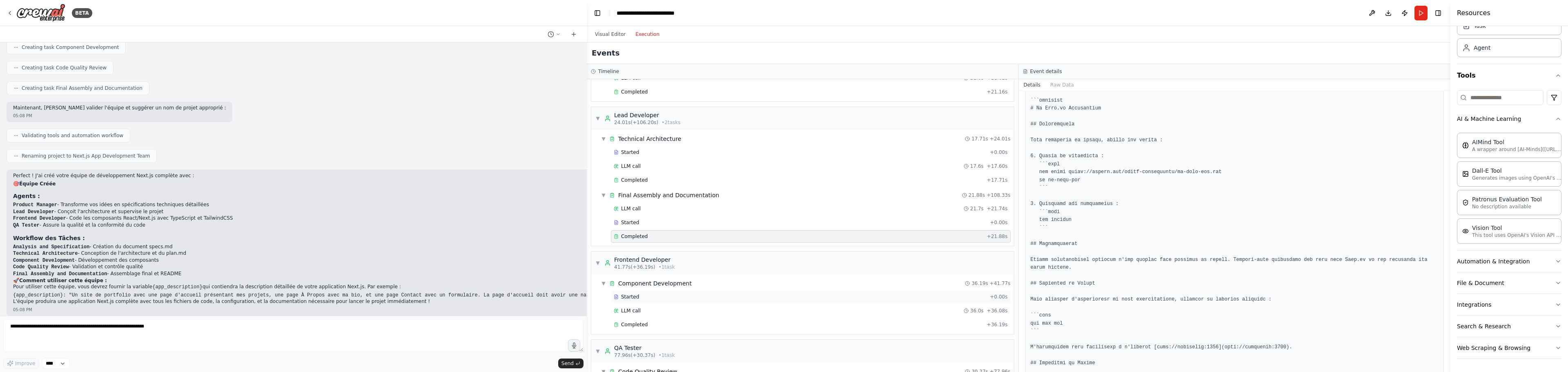
scroll to position [147, 0]
click at [638, 349] on div "▶ Global Events" at bounding box center [802, 355] width 423 height 17
click at [651, 300] on div "Completed" at bounding box center [798, 301] width 370 height 7
click at [653, 243] on div "Completed" at bounding box center [798, 245] width 370 height 7
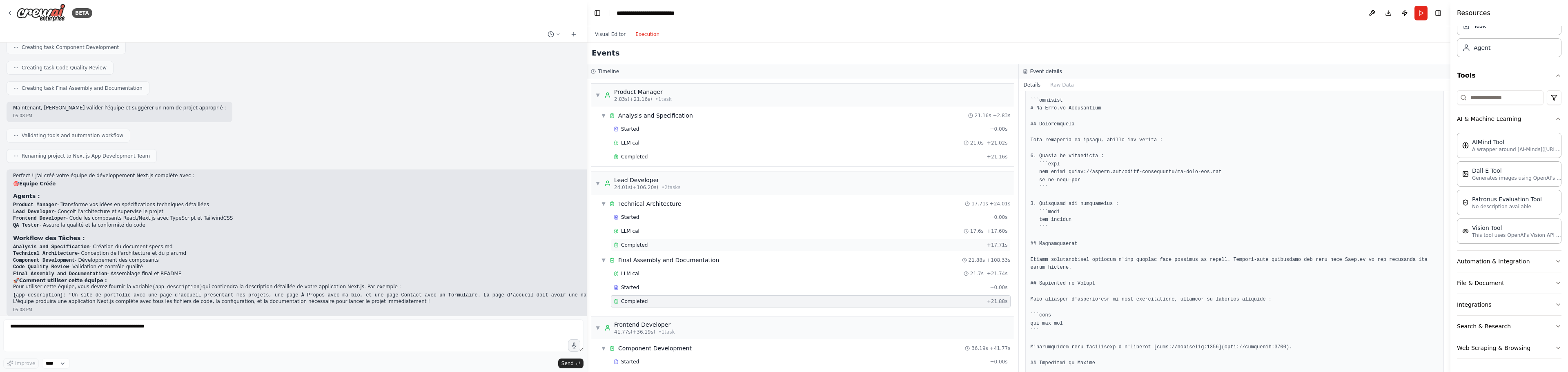
scroll to position [507, 0]
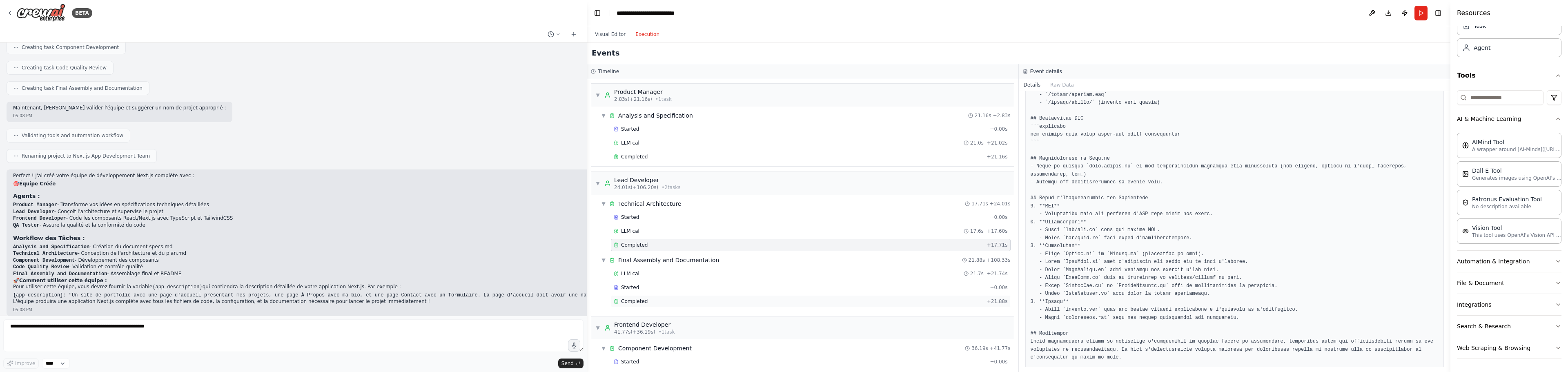
click at [656, 300] on div "Completed" at bounding box center [798, 301] width 370 height 7
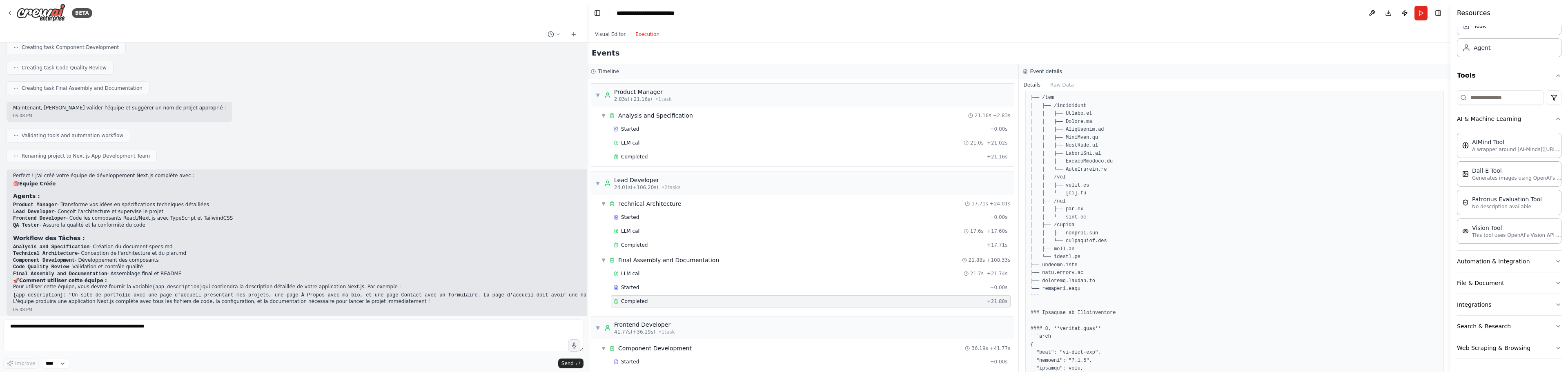
scroll to position [164, 0]
click at [684, 240] on div "Completed + 17.71s" at bounding box center [810, 245] width 400 height 12
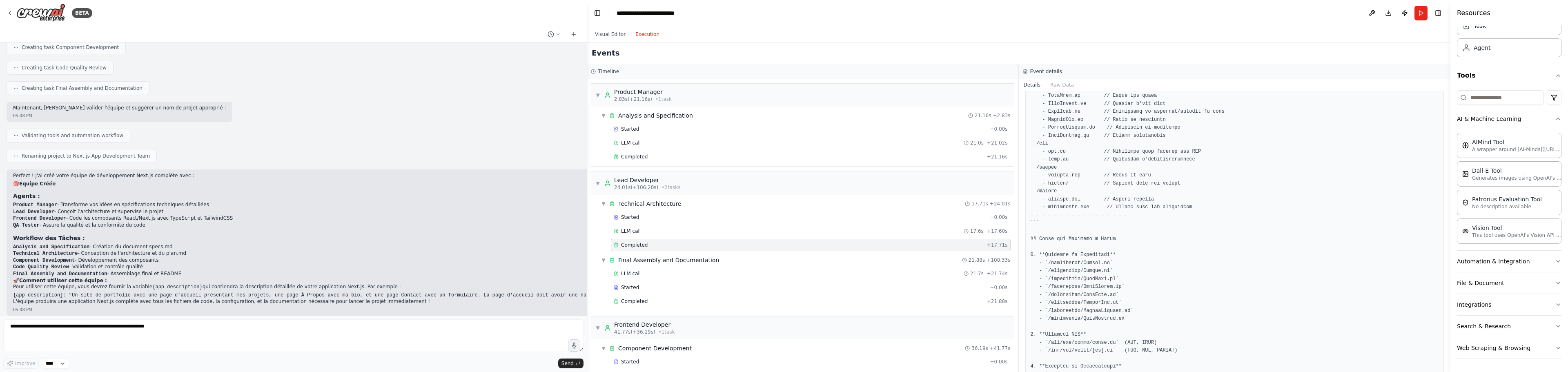
scroll to position [0, 0]
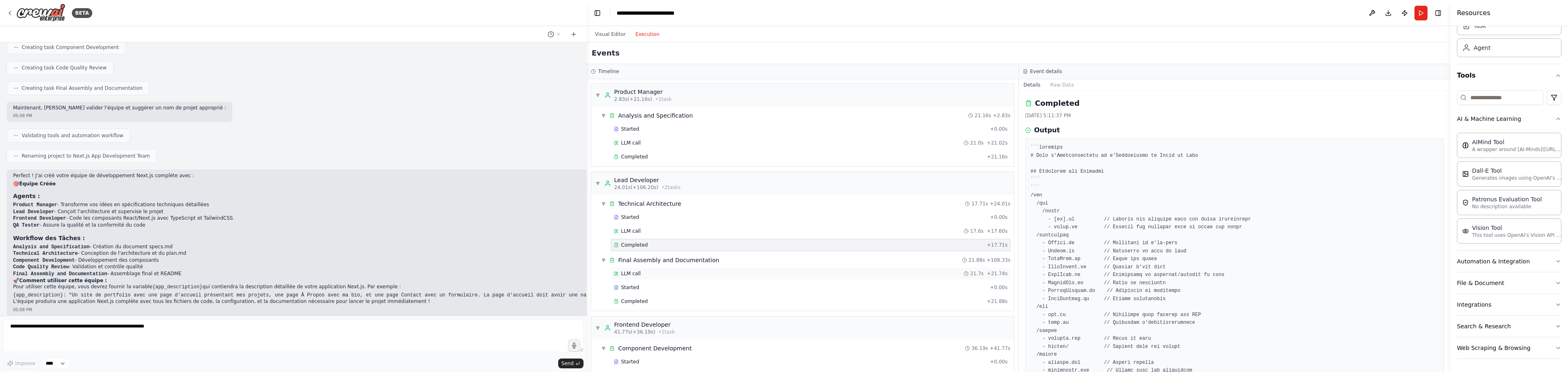
click at [652, 276] on div "LLM call 21.7s + 21.74s" at bounding box center [810, 274] width 394 height 7
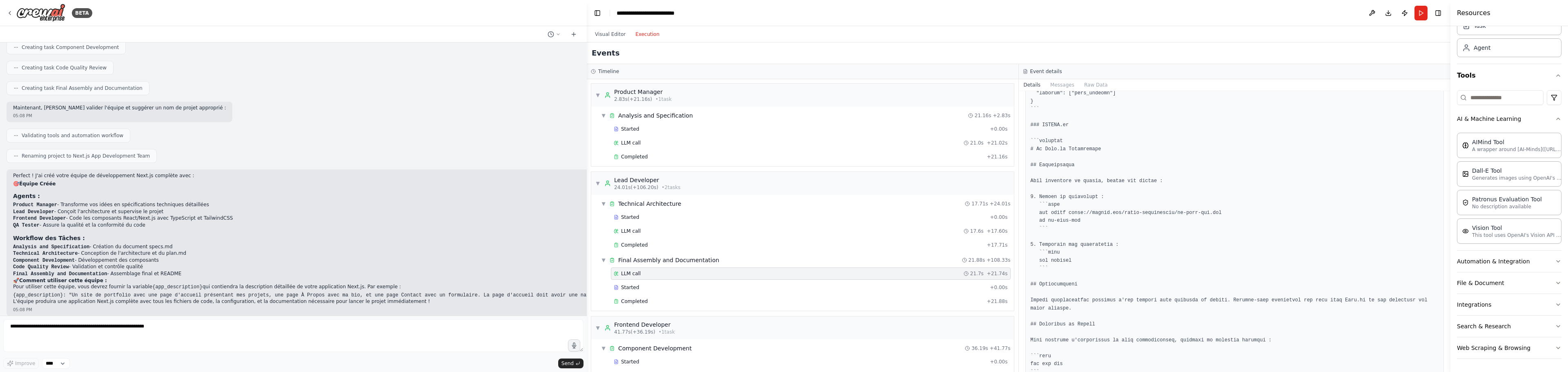
scroll to position [1147, 0]
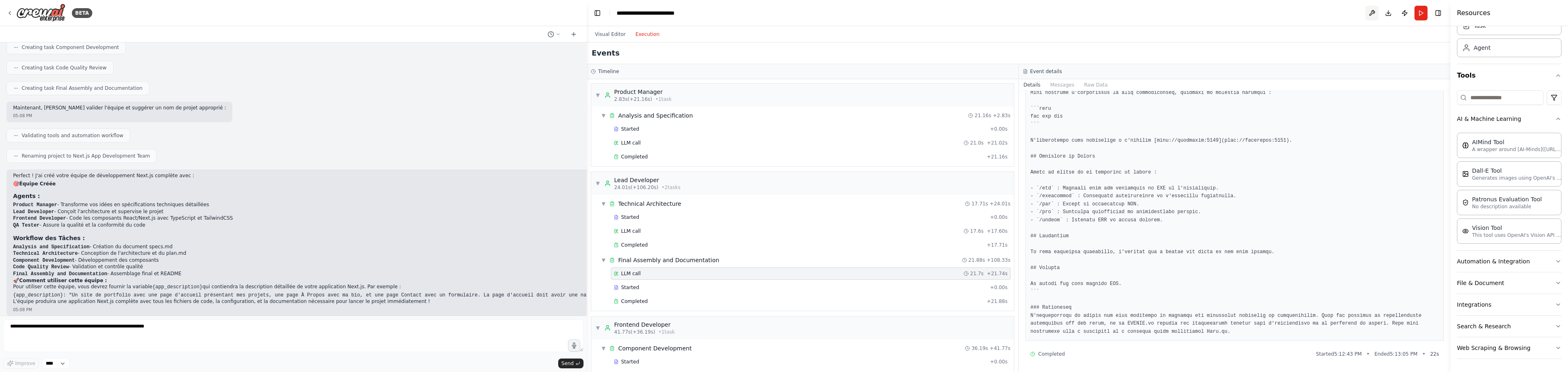
click at [1371, 10] on button at bounding box center [1371, 14] width 13 height 15
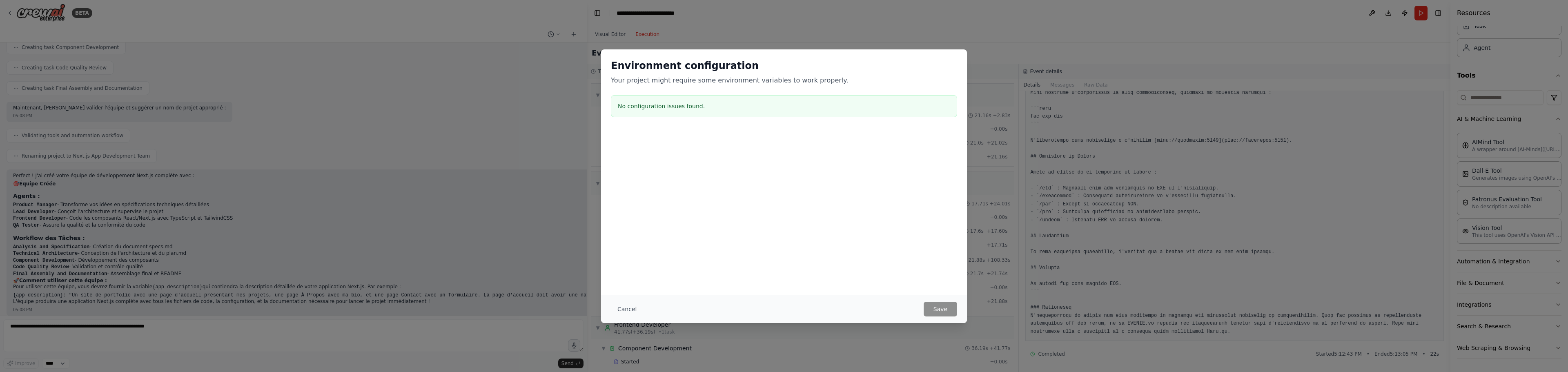
click at [1090, 64] on div "Environment configuration Your project might require some environment variables…" at bounding box center [784, 186] width 1568 height 372
click at [624, 315] on button "Cancel" at bounding box center [626, 310] width 32 height 15
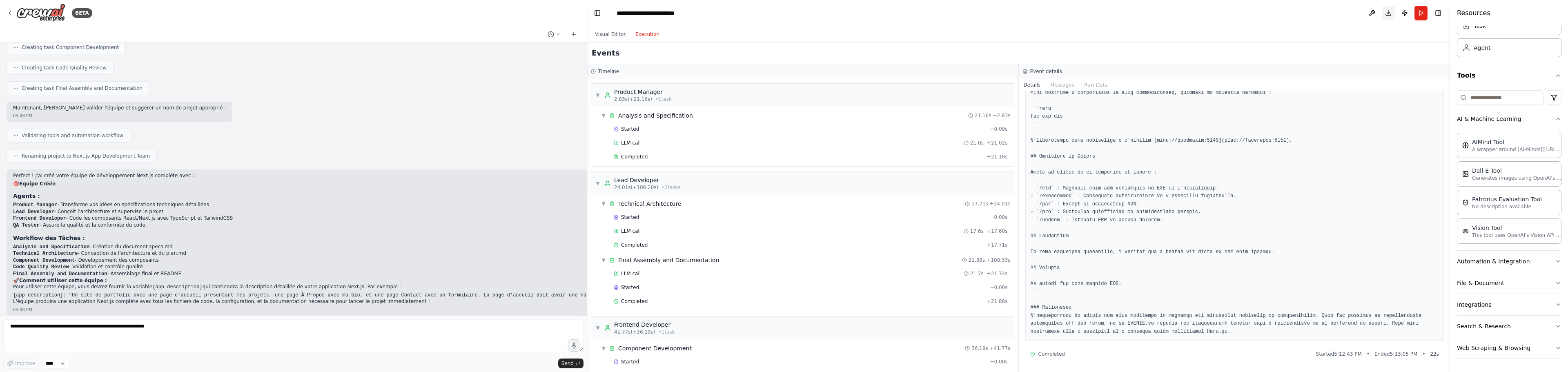
click at [1385, 11] on button "Download" at bounding box center [1388, 14] width 13 height 15
